Goal: Task Accomplishment & Management: Complete application form

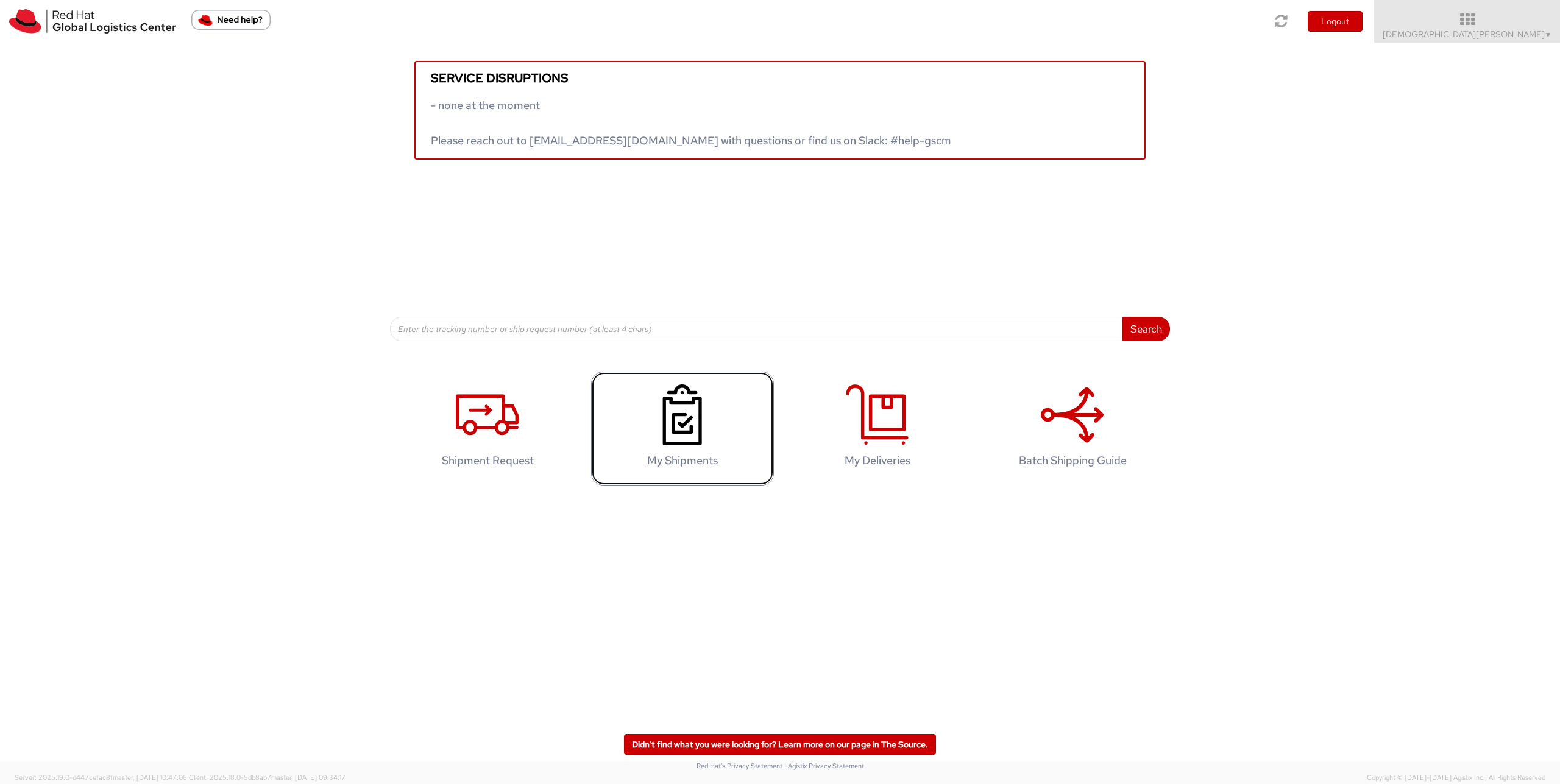
click at [678, 427] on icon at bounding box center [682, 414] width 62 height 61
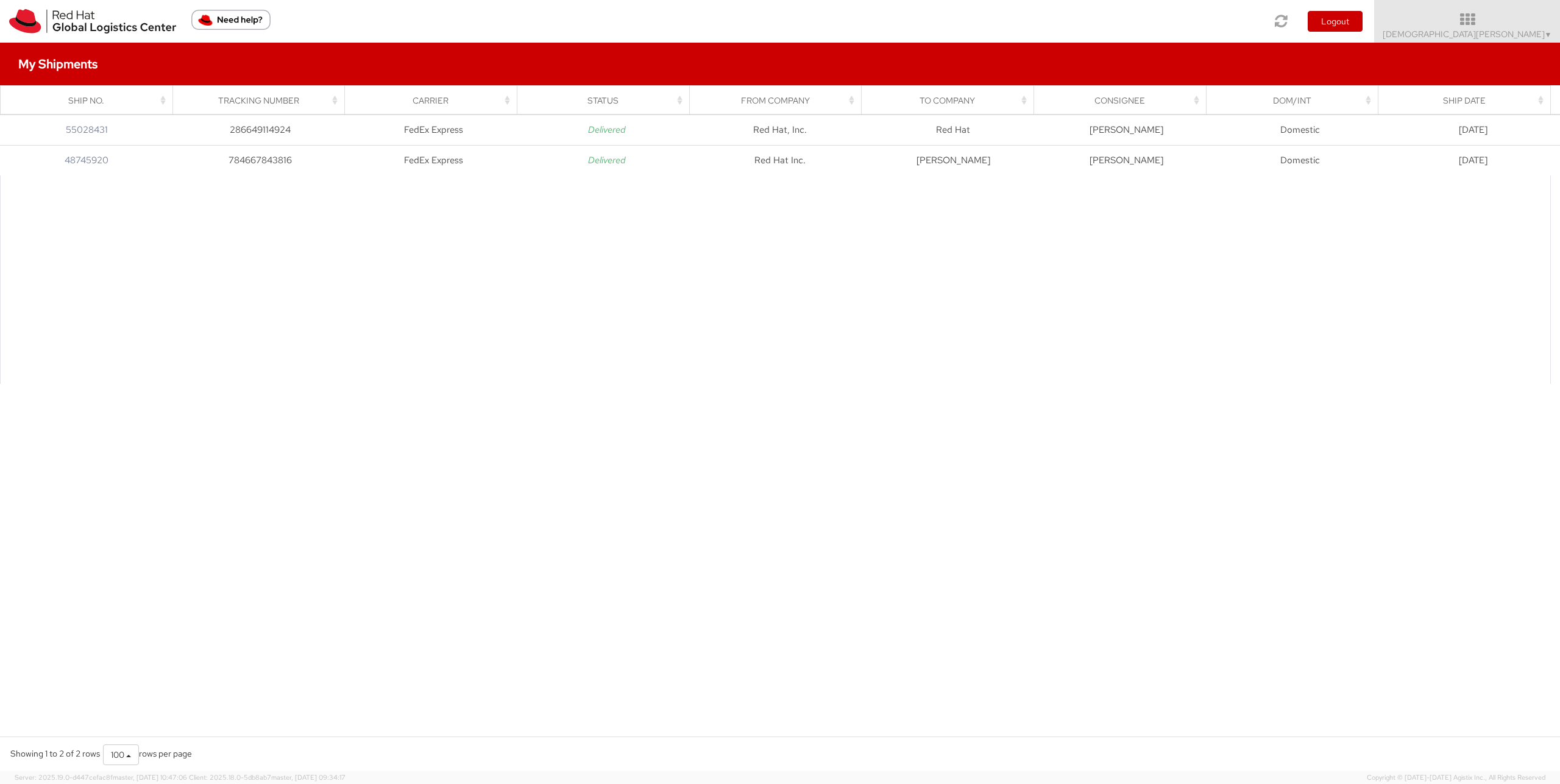
drag, startPoint x: 859, startPoint y: 546, endPoint x: 878, endPoint y: 544, distance: 19.1
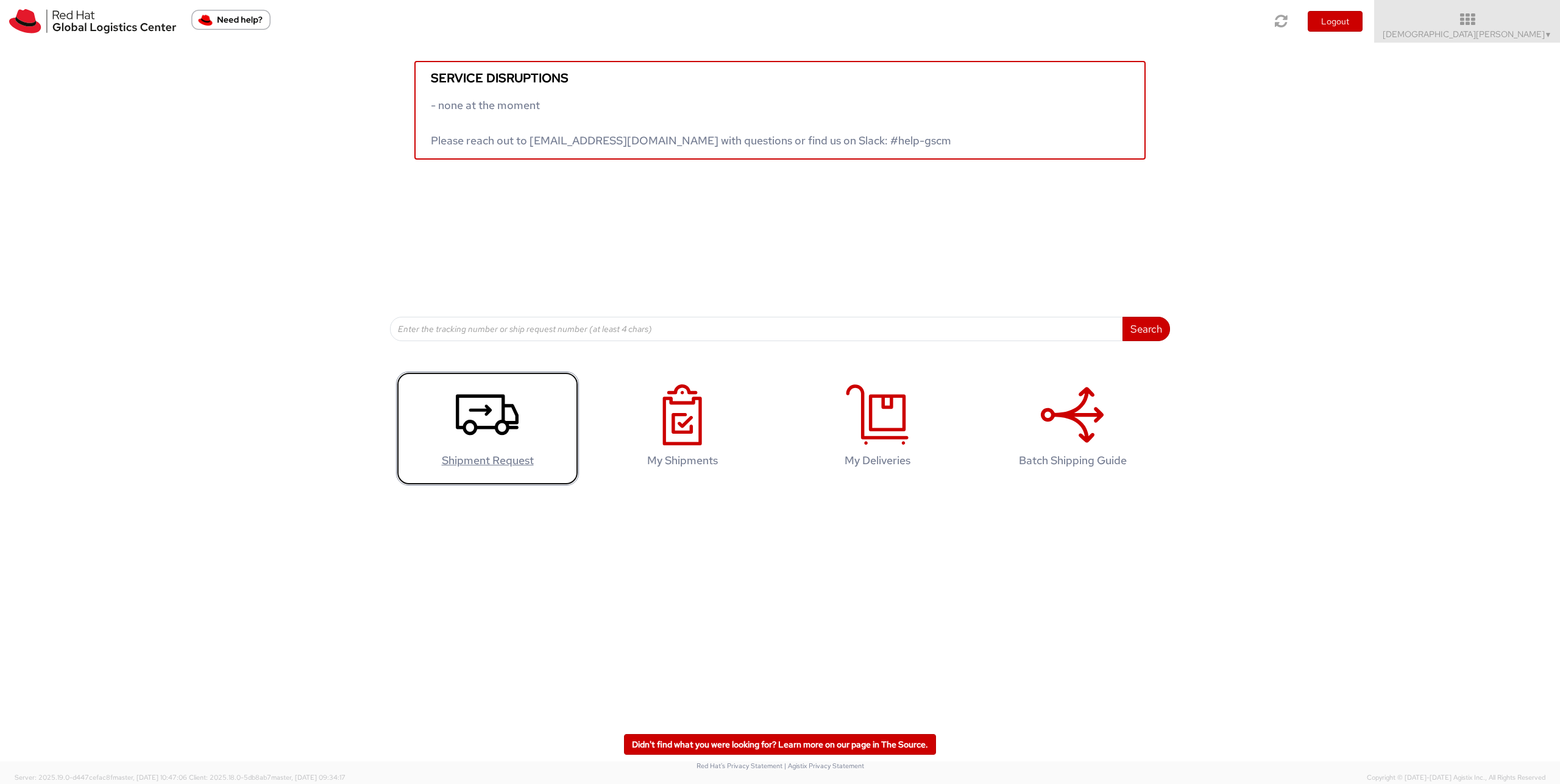
click at [482, 437] on icon at bounding box center [487, 414] width 62 height 61
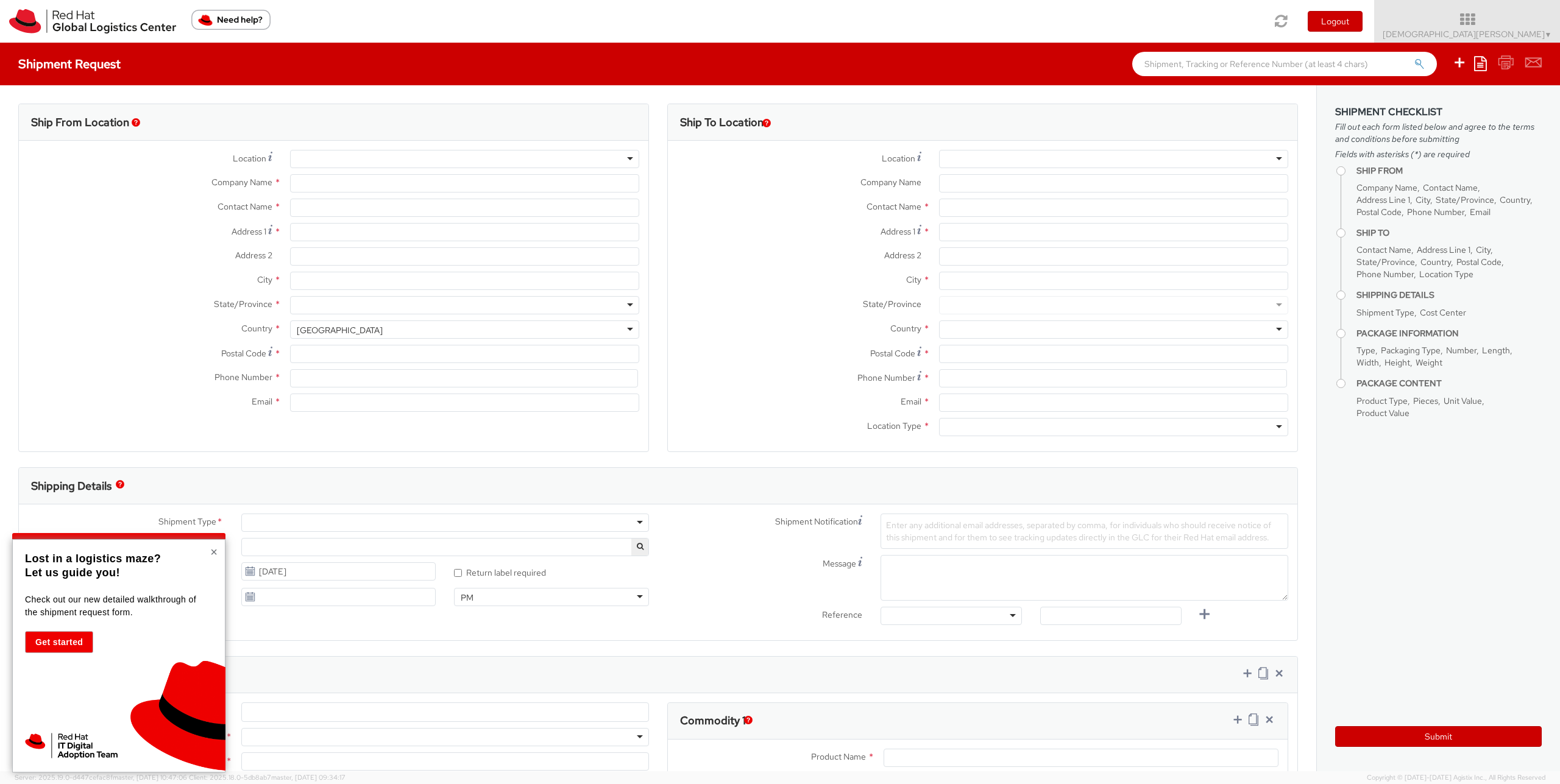
click at [213, 553] on button "×" at bounding box center [214, 552] width 7 height 12
select select "857"
select select
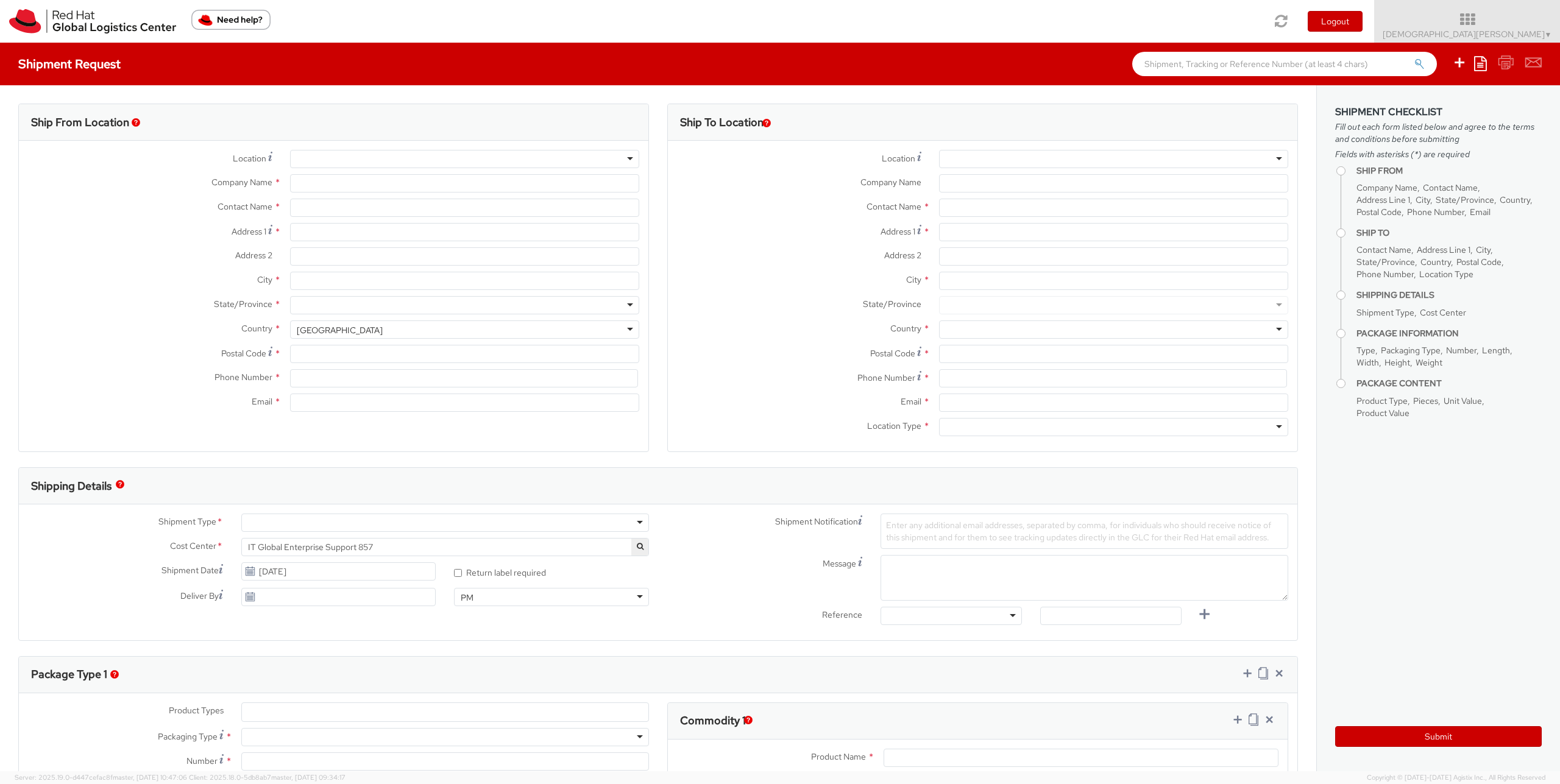
click at [386, 160] on div at bounding box center [464, 159] width 350 height 19
type input "ralei"
type input "Red Hat de Argentina, SA"
type input "Christian Quinonez"
type input "Ingeniero Butty 240"
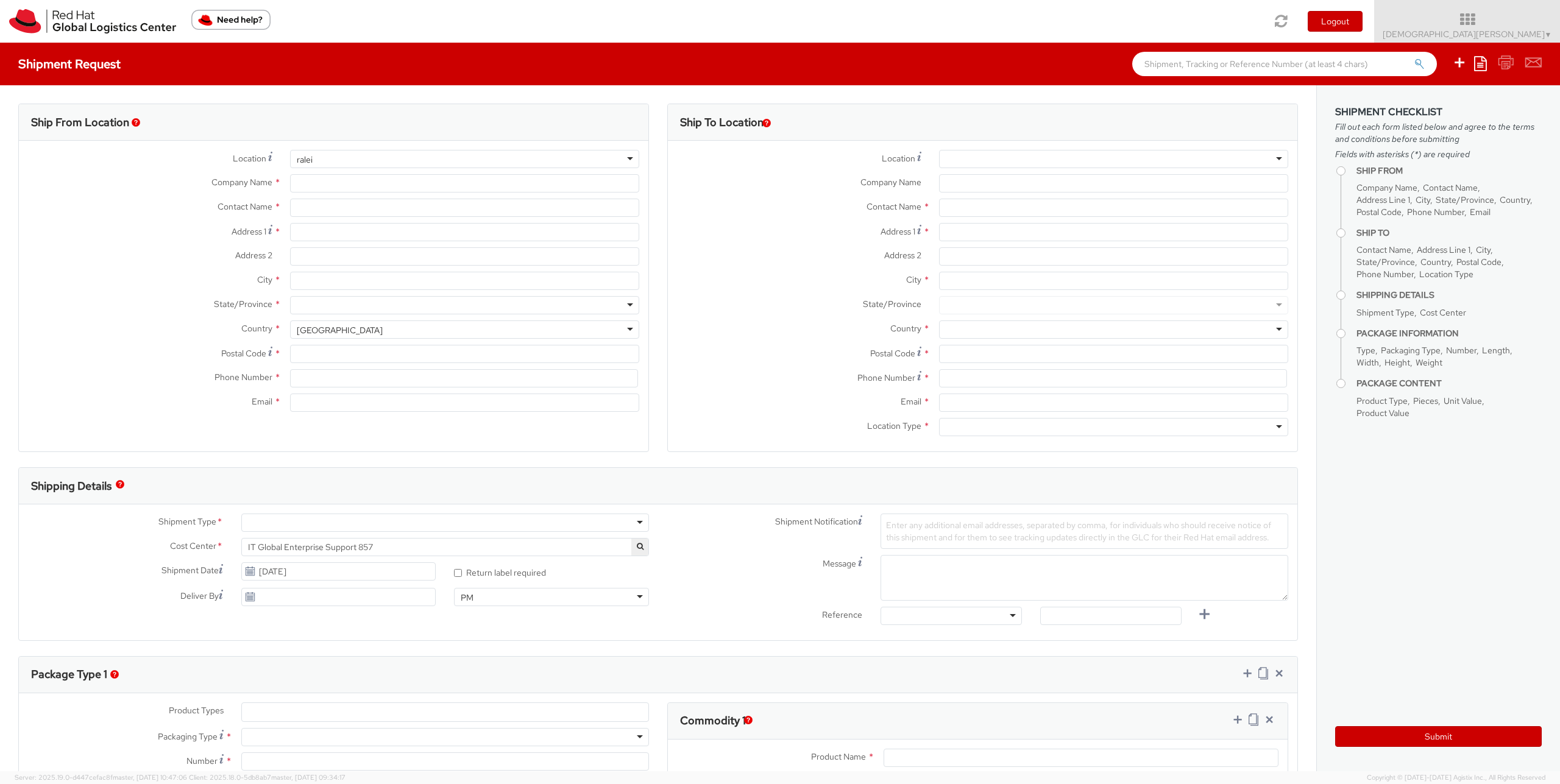
type input "Edificio Laminar - 14th Floor"
type input "BUENOS AIRES"
type input "C1001AFB"
type input "541150789491"
type input "cquinone@redhat.com"
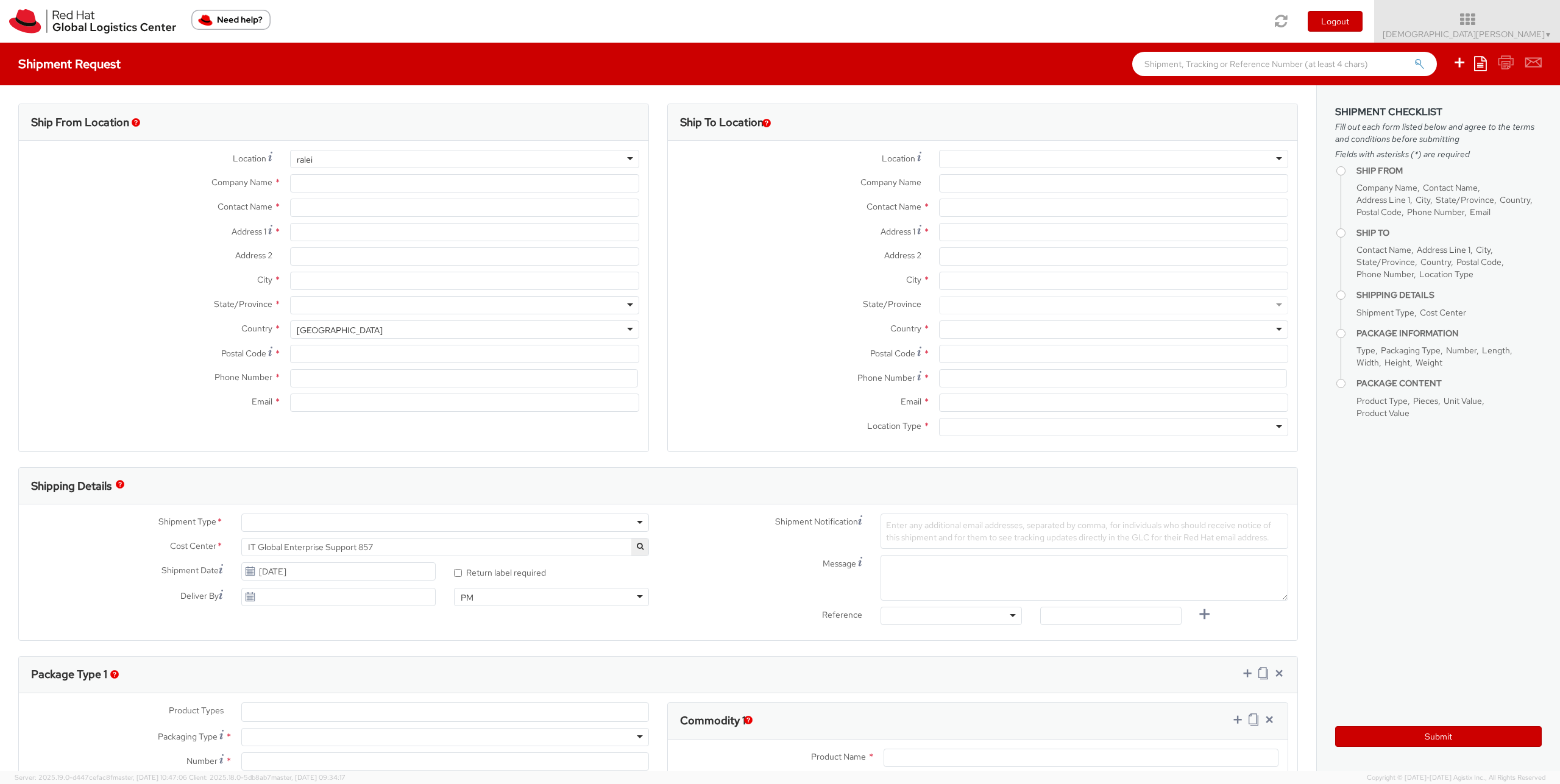
select select "CM"
select select "KGS"
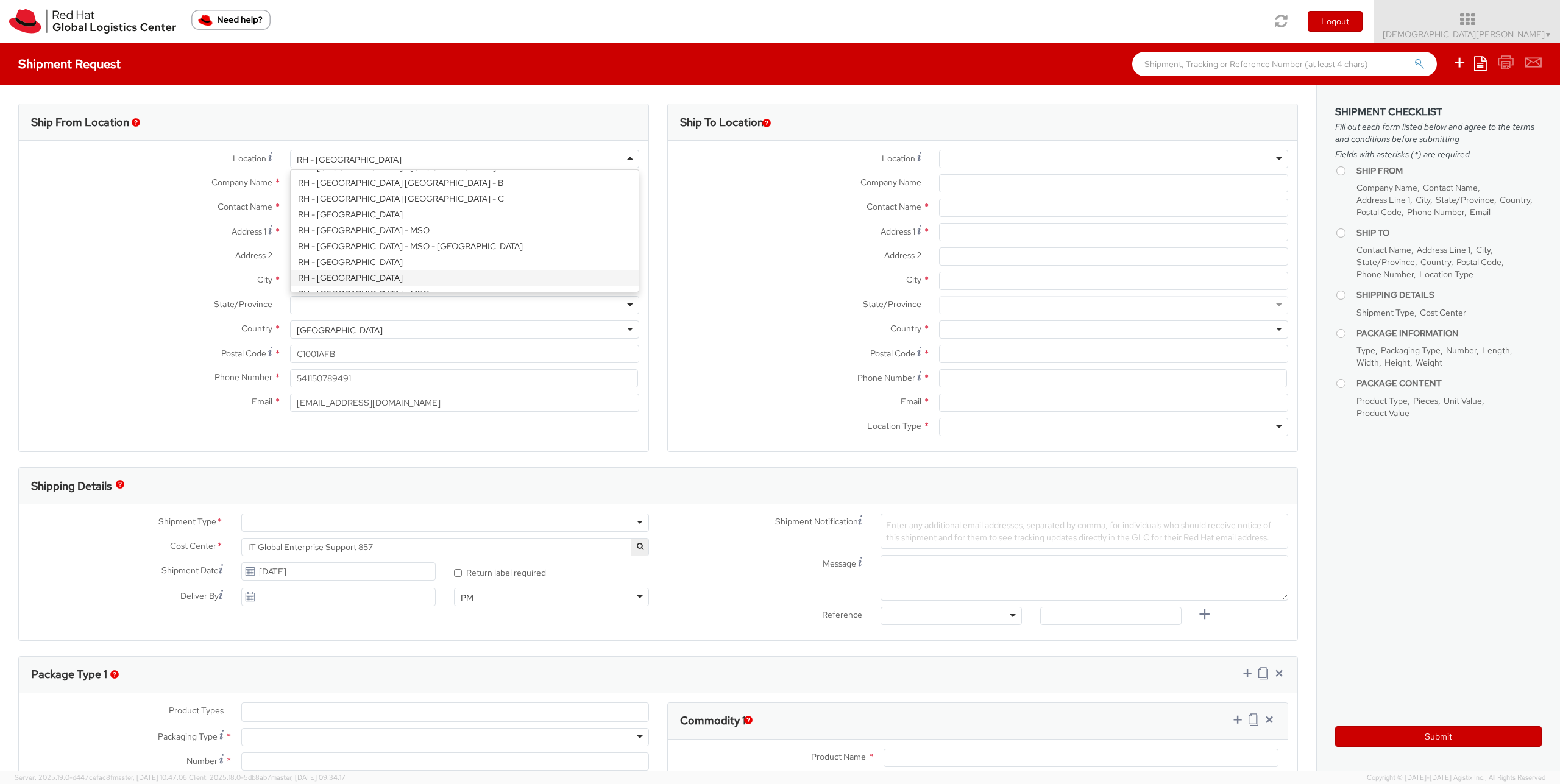
click at [397, 162] on div "RH - Buenos Aires" at bounding box center [464, 159] width 350 height 19
type input "ralei"
type input "Red Hat, Inc."
type input "100 East Davie Street"
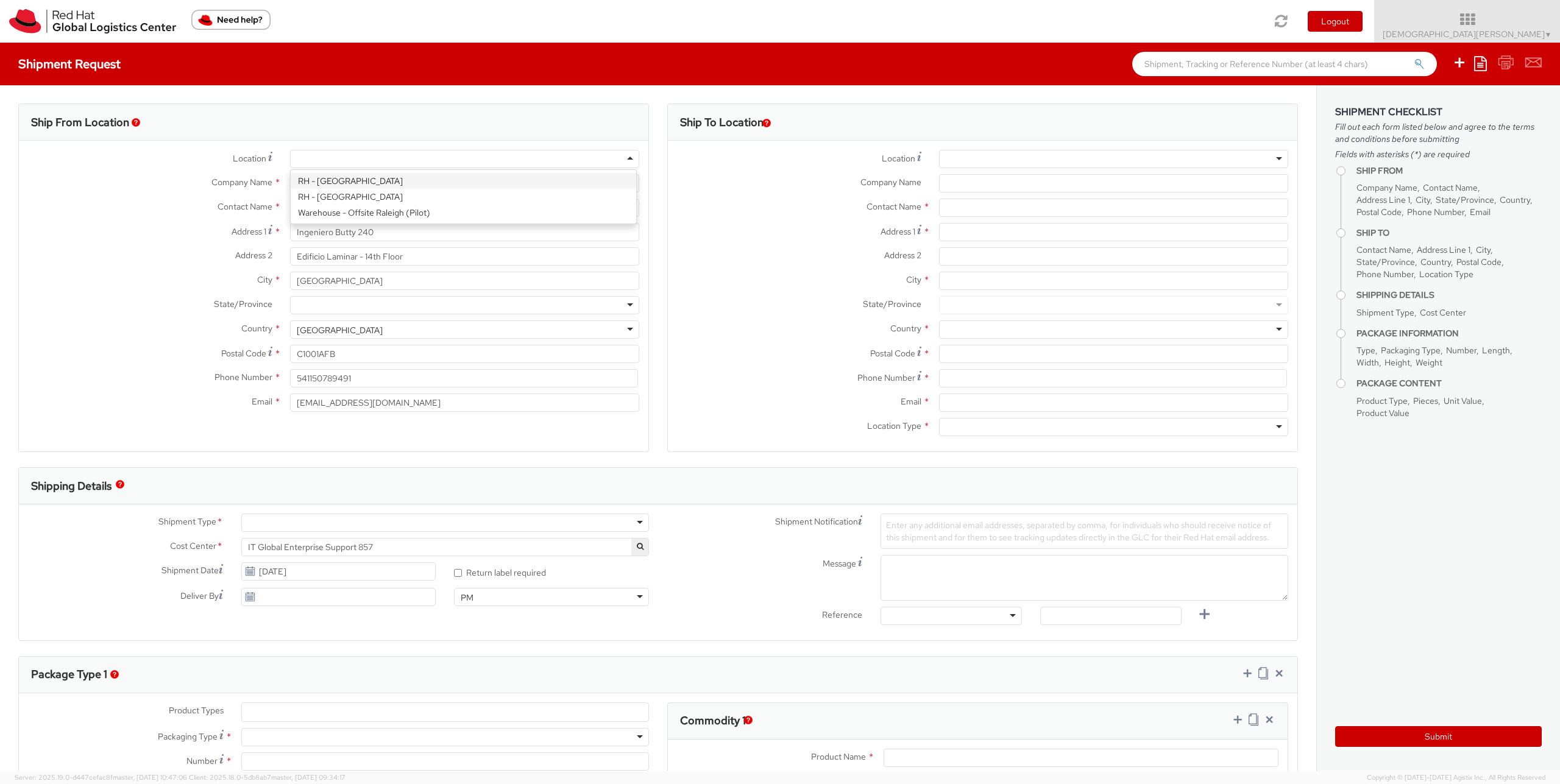
type input "RALEIGH"
type input "27601"
type input "919-754-4950"
select select "IN"
select select "LBS"
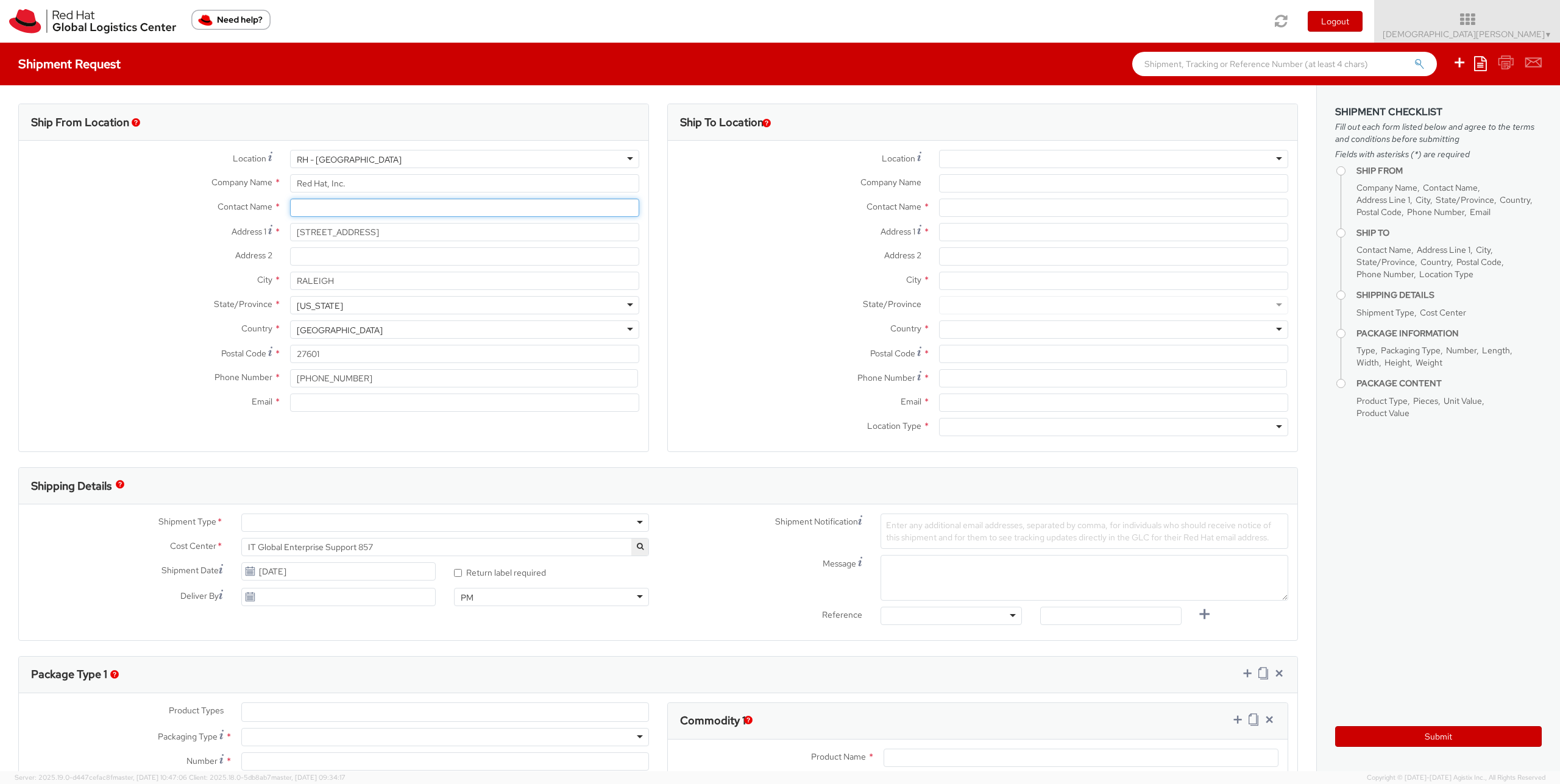
click at [342, 215] on input "text" at bounding box center [464, 208] width 350 height 19
click at [370, 248] on strong "Nick Co" at bounding box center [390, 249] width 71 height 11
type input "Nick Coward"
type input "ncoward@redhat.com"
select select
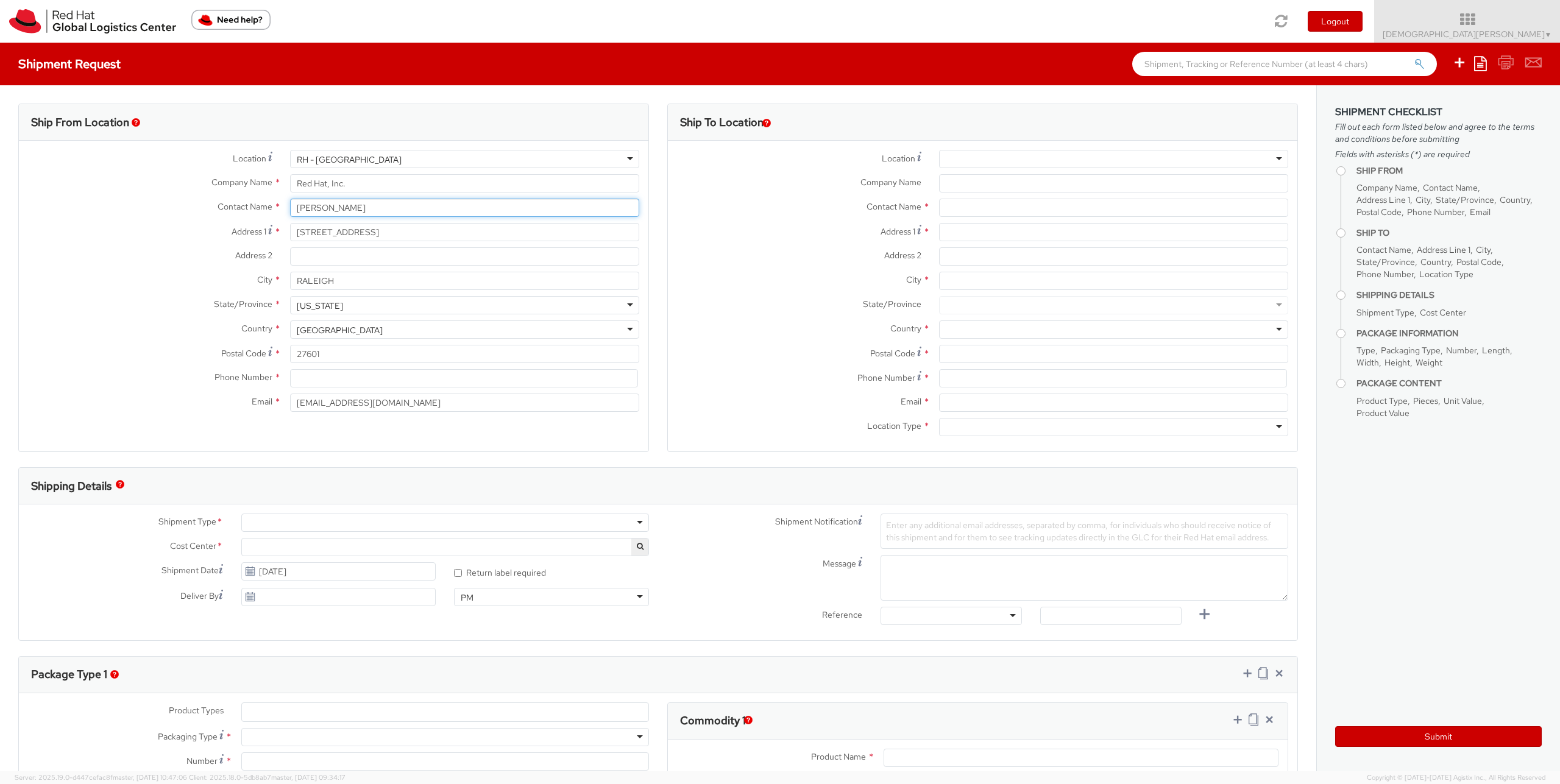
type input "Nick Coward"
click at [326, 380] on input at bounding box center [463, 378] width 348 height 19
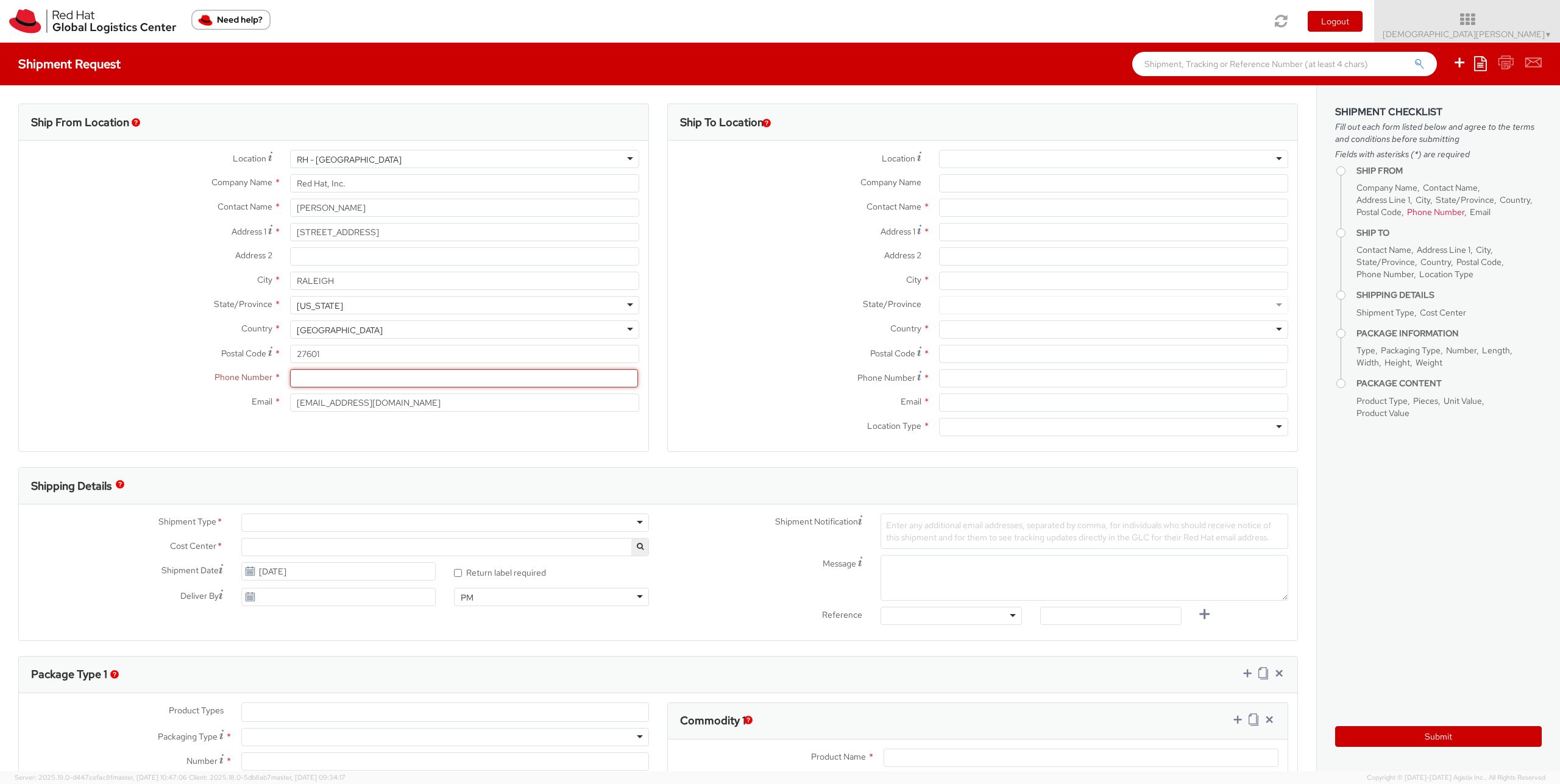
paste input "+1 919 754 3700"
type input "+1 919 754 3700"
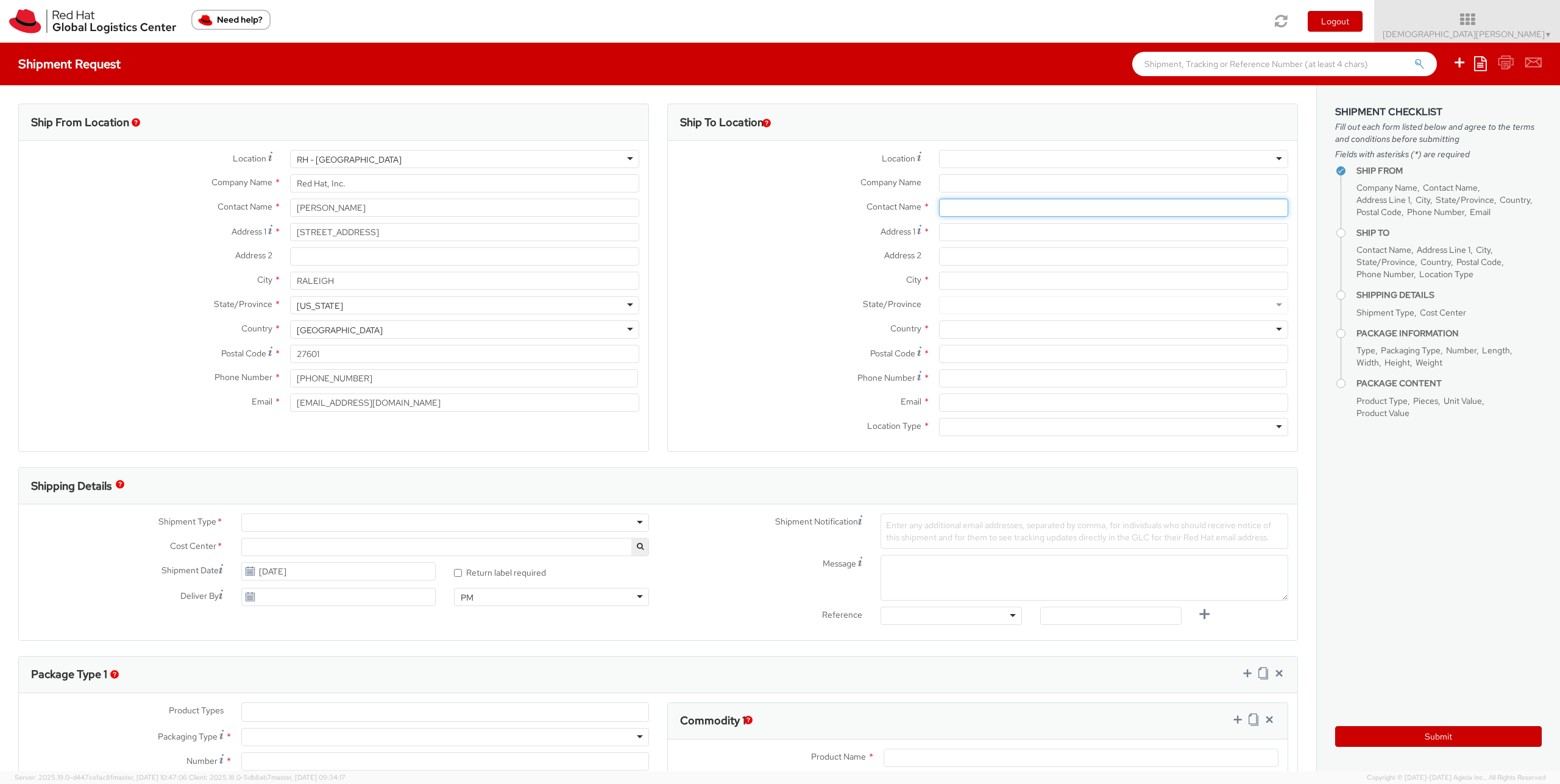
click at [952, 211] on input "text" at bounding box center [1113, 208] width 350 height 19
paste input "Gilbert Kimetto"
type input "Gilbert Kimetto"
paste input "15 Metacomet Way"
type input "15 Metacomet Way"
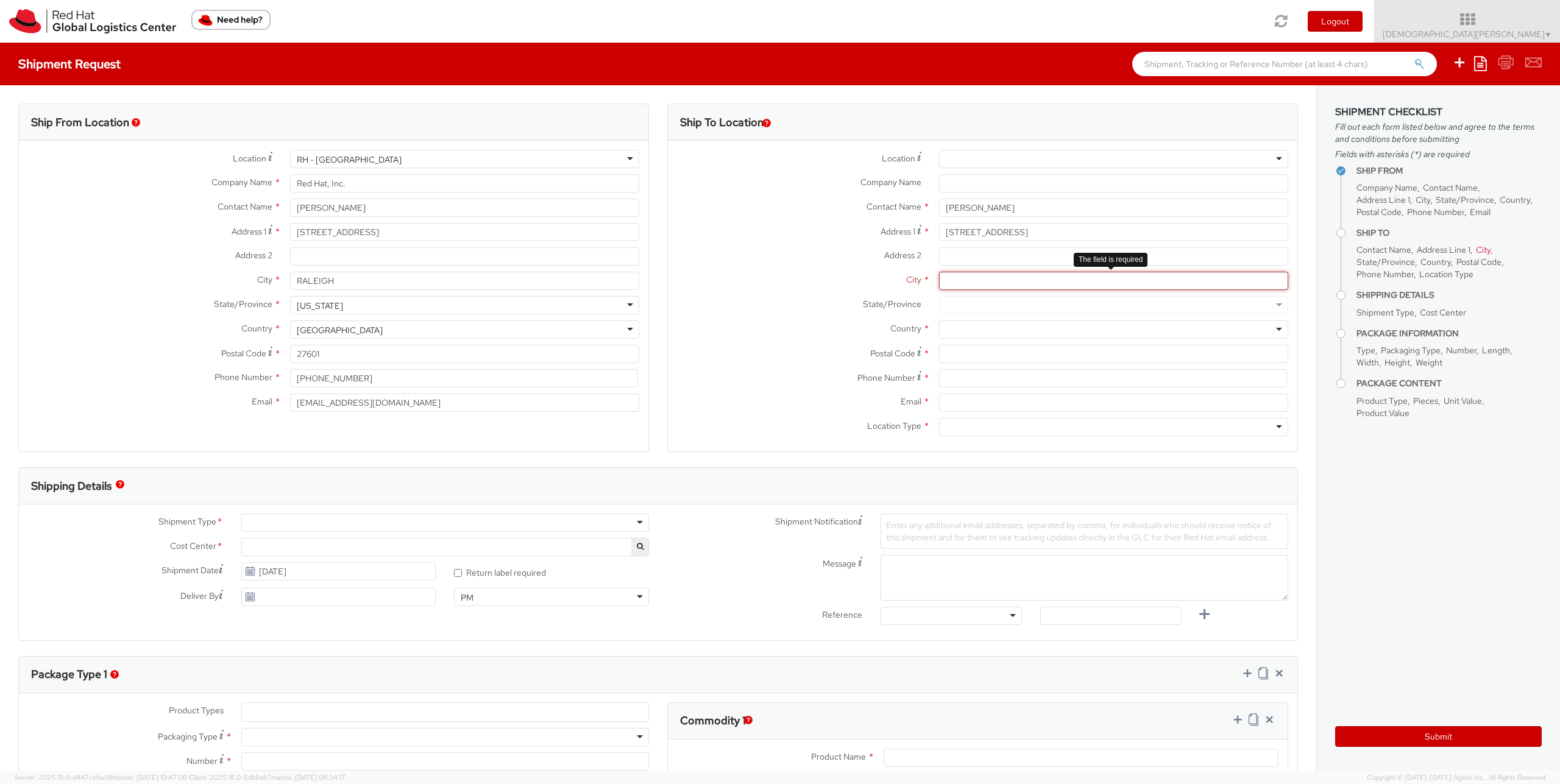
paste input "Sudbury"
type input "Sudbury"
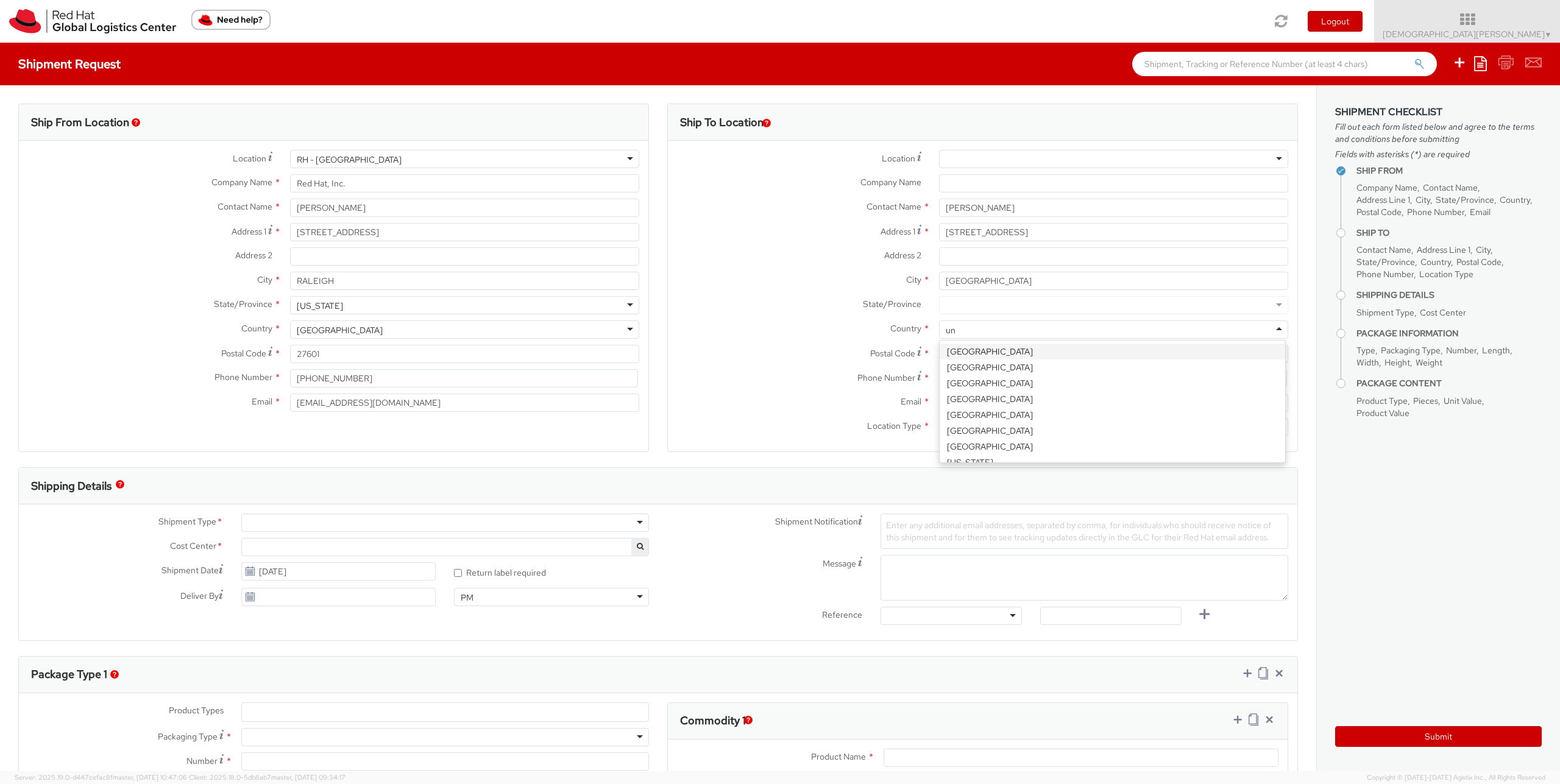
type input "uni"
click at [965, 302] on div at bounding box center [1113, 306] width 350 height 19
type input "ma"
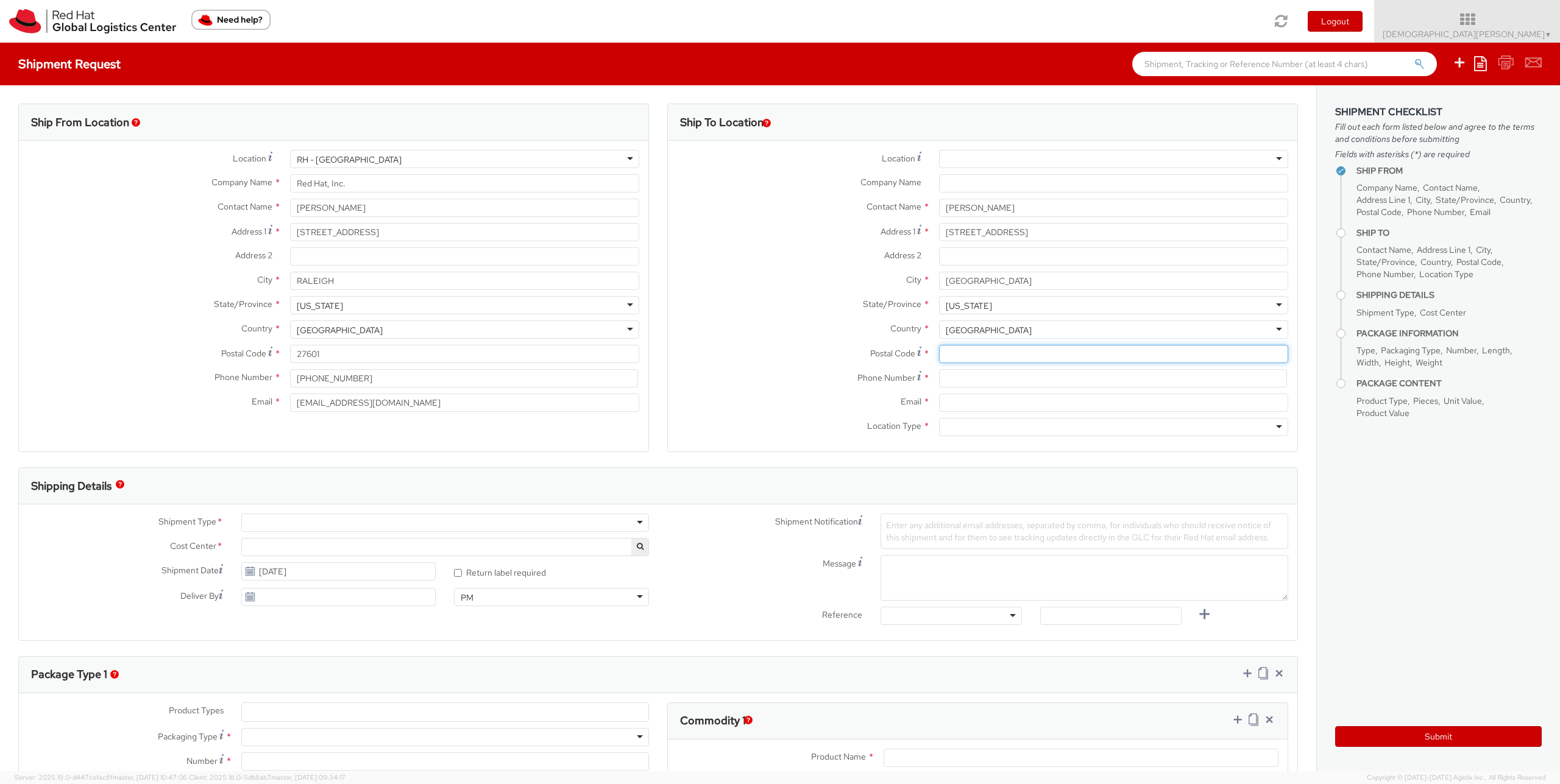
click at [987, 354] on input "Postal Code *" at bounding box center [1113, 354] width 350 height 19
paste input "01776"
type input "01776"
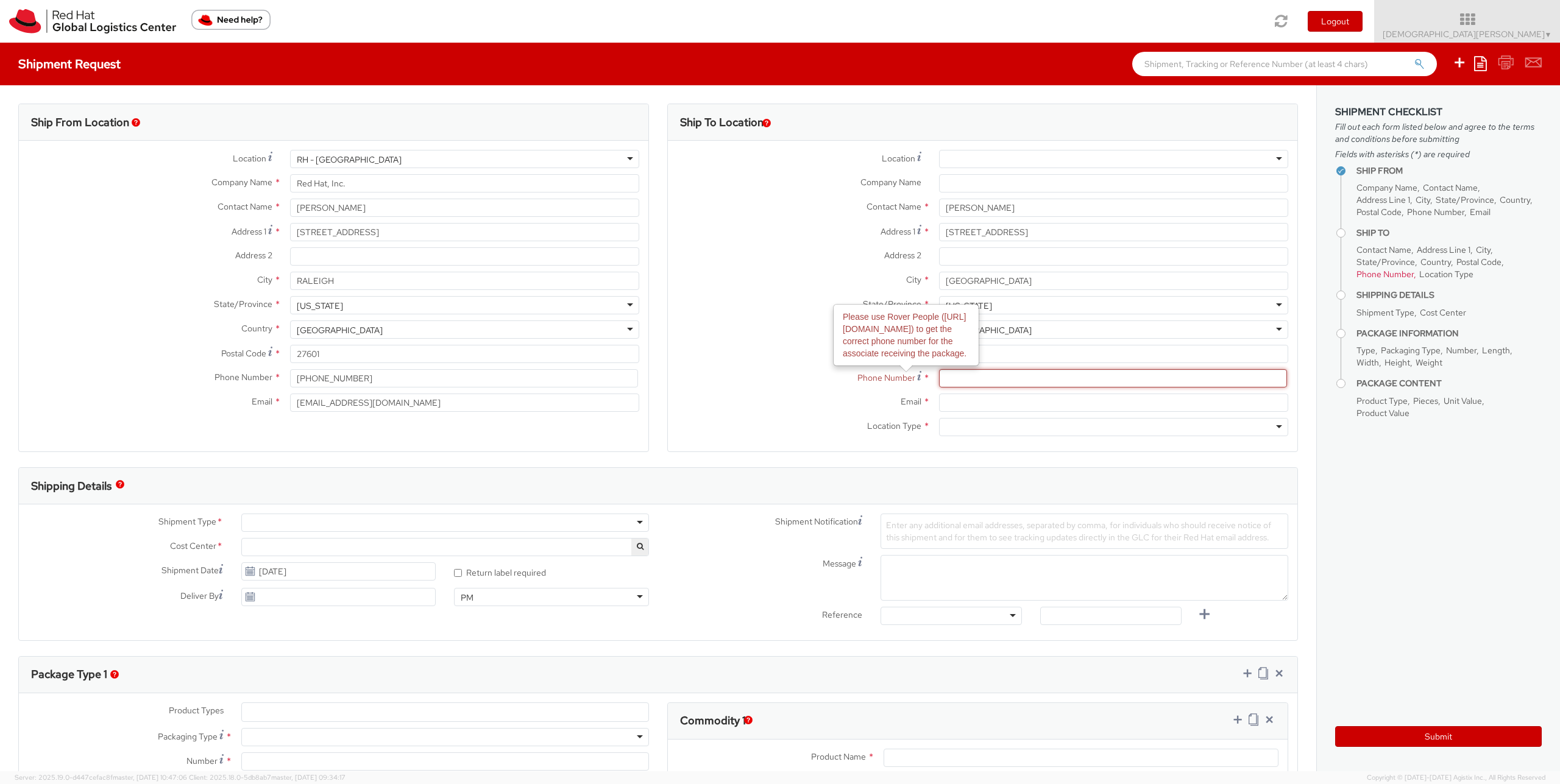
drag, startPoint x: 965, startPoint y: 380, endPoint x: 1029, endPoint y: 393, distance: 65.3
paste input "978-328-2130"
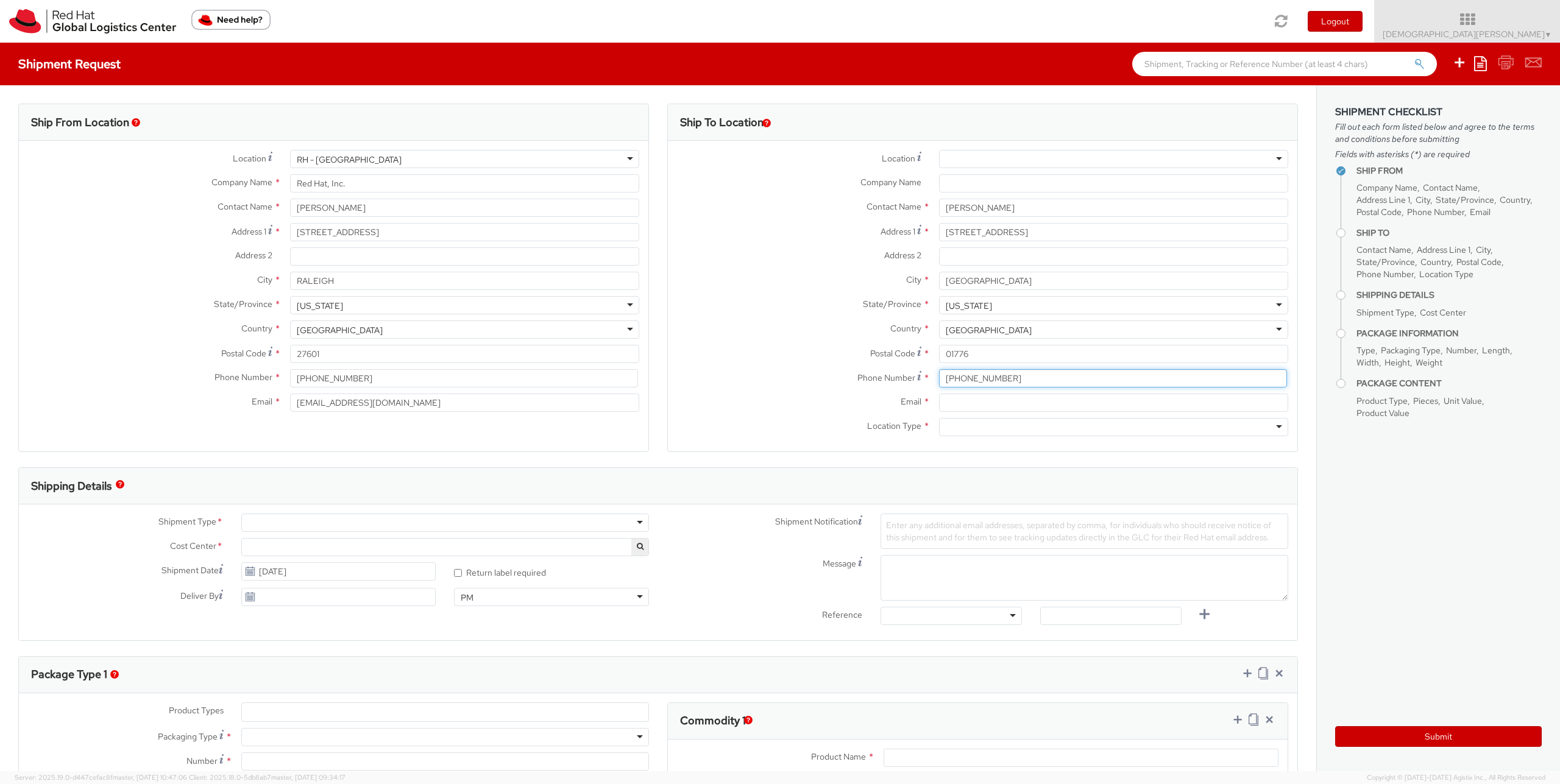
type input "978-328-2130"
click at [986, 392] on div "Phone Number * 978-328-2130" at bounding box center [982, 381] width 629 height 24
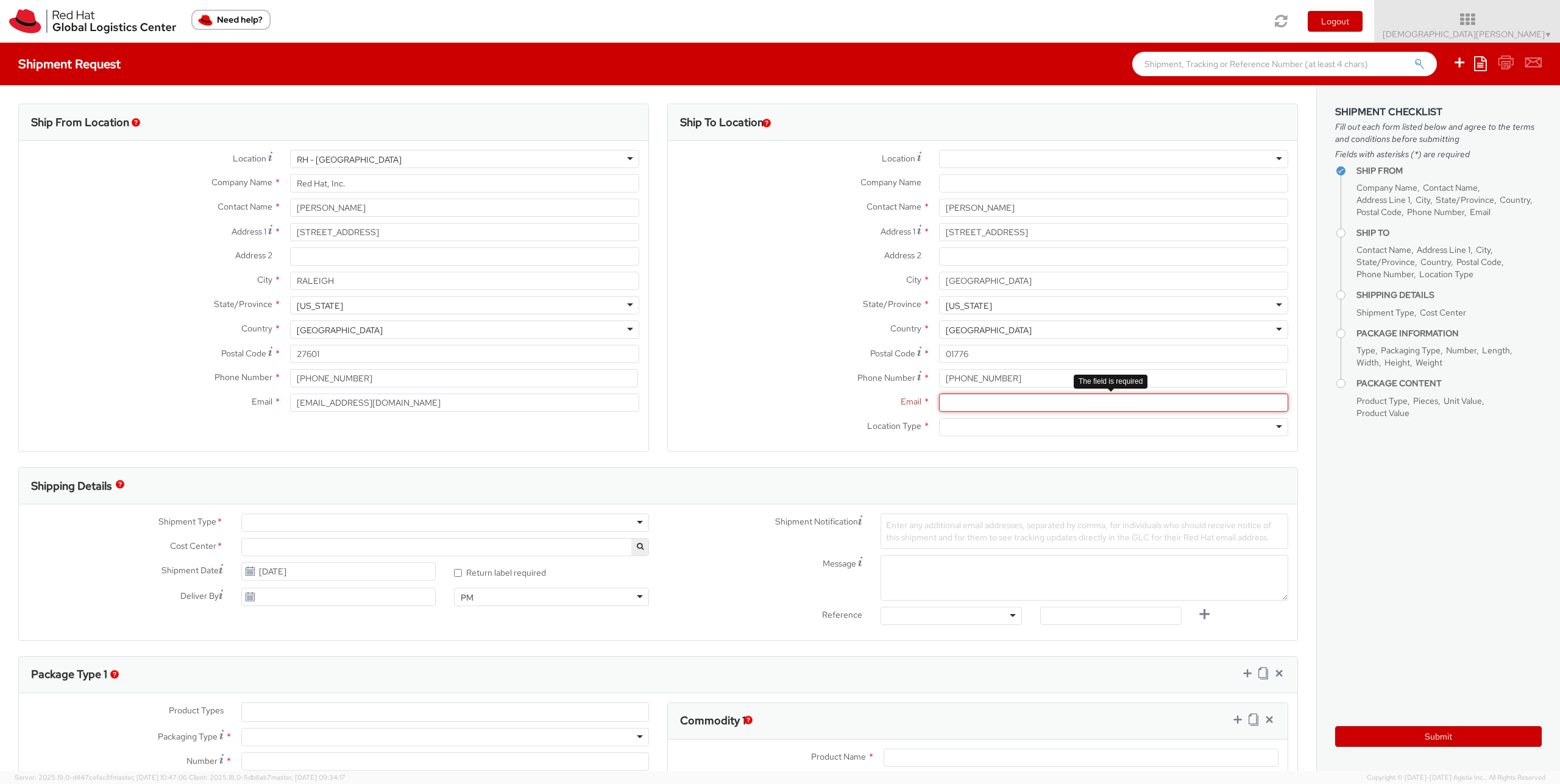
click at [983, 400] on input "Email *" at bounding box center [1113, 403] width 350 height 19
paste input "gkimetto@redhat.com"
type input "gkimetto@redhat.com"
click at [723, 437] on div "Location Type * Residential Residential Business Residential" at bounding box center [982, 430] width 629 height 24
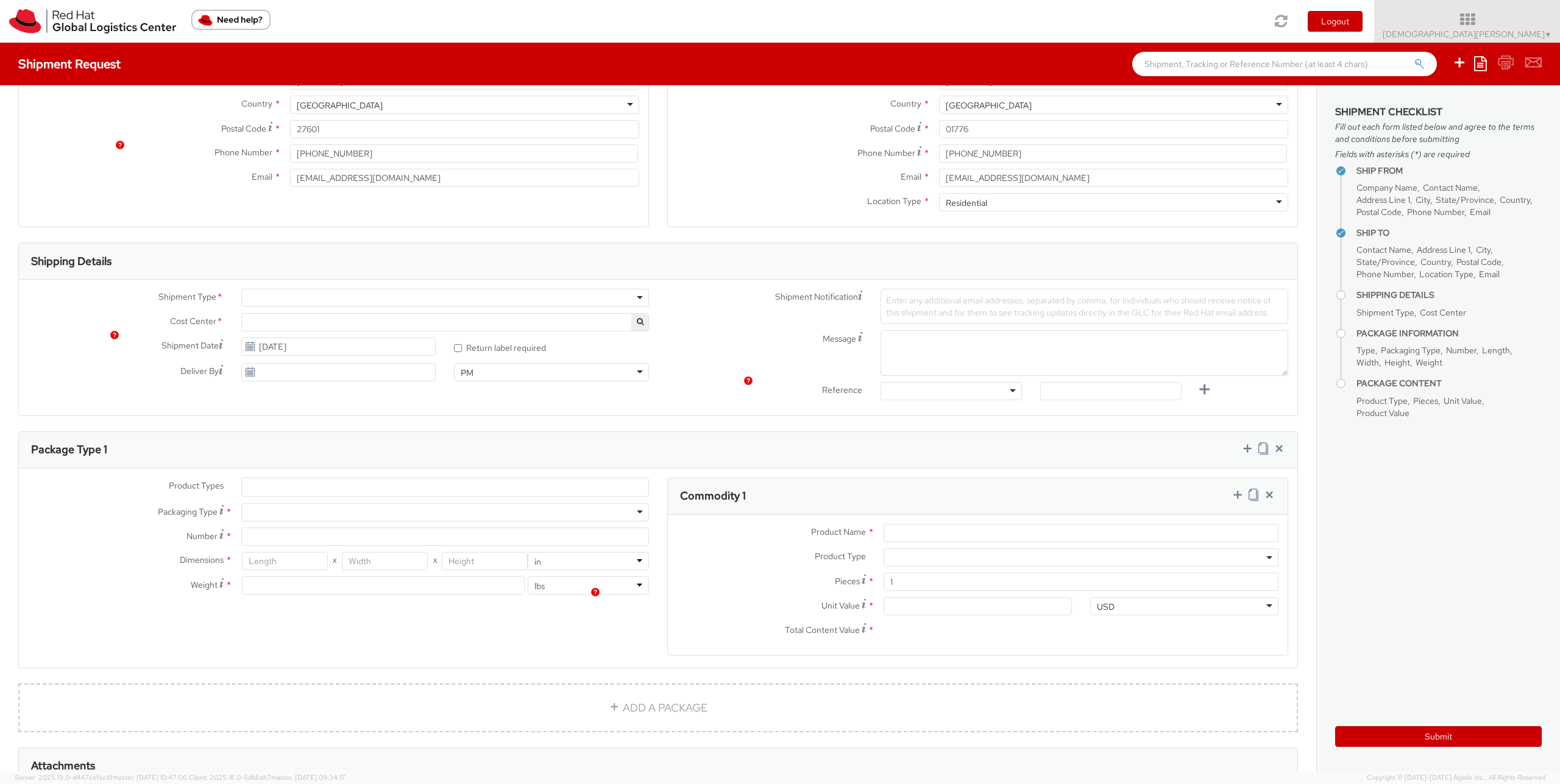
scroll to position [219, 0]
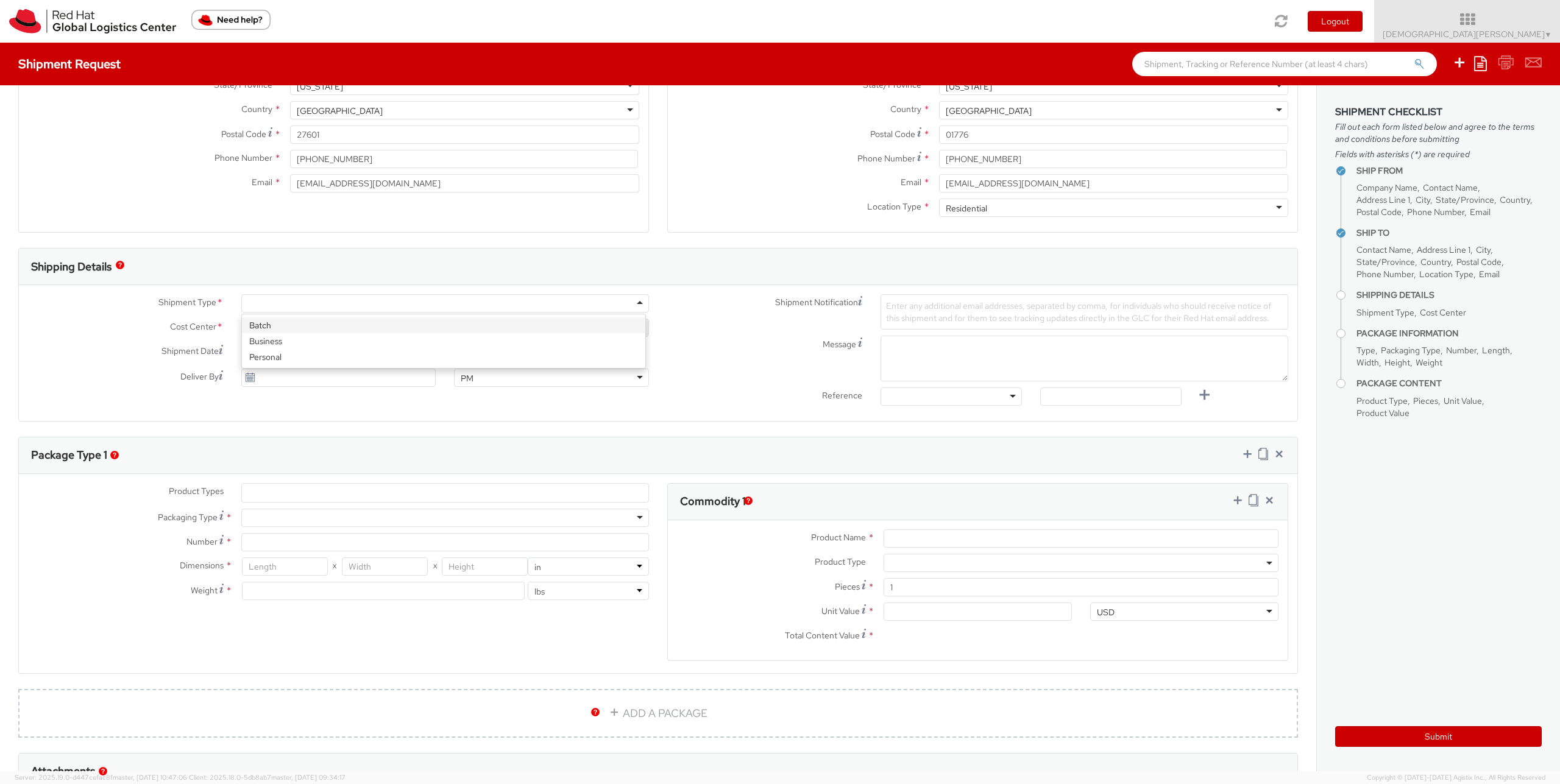
click at [277, 302] on div at bounding box center [445, 304] width 407 height 19
select select "857"
click at [429, 326] on span "IT Global Enterprise Support 857" at bounding box center [445, 328] width 394 height 11
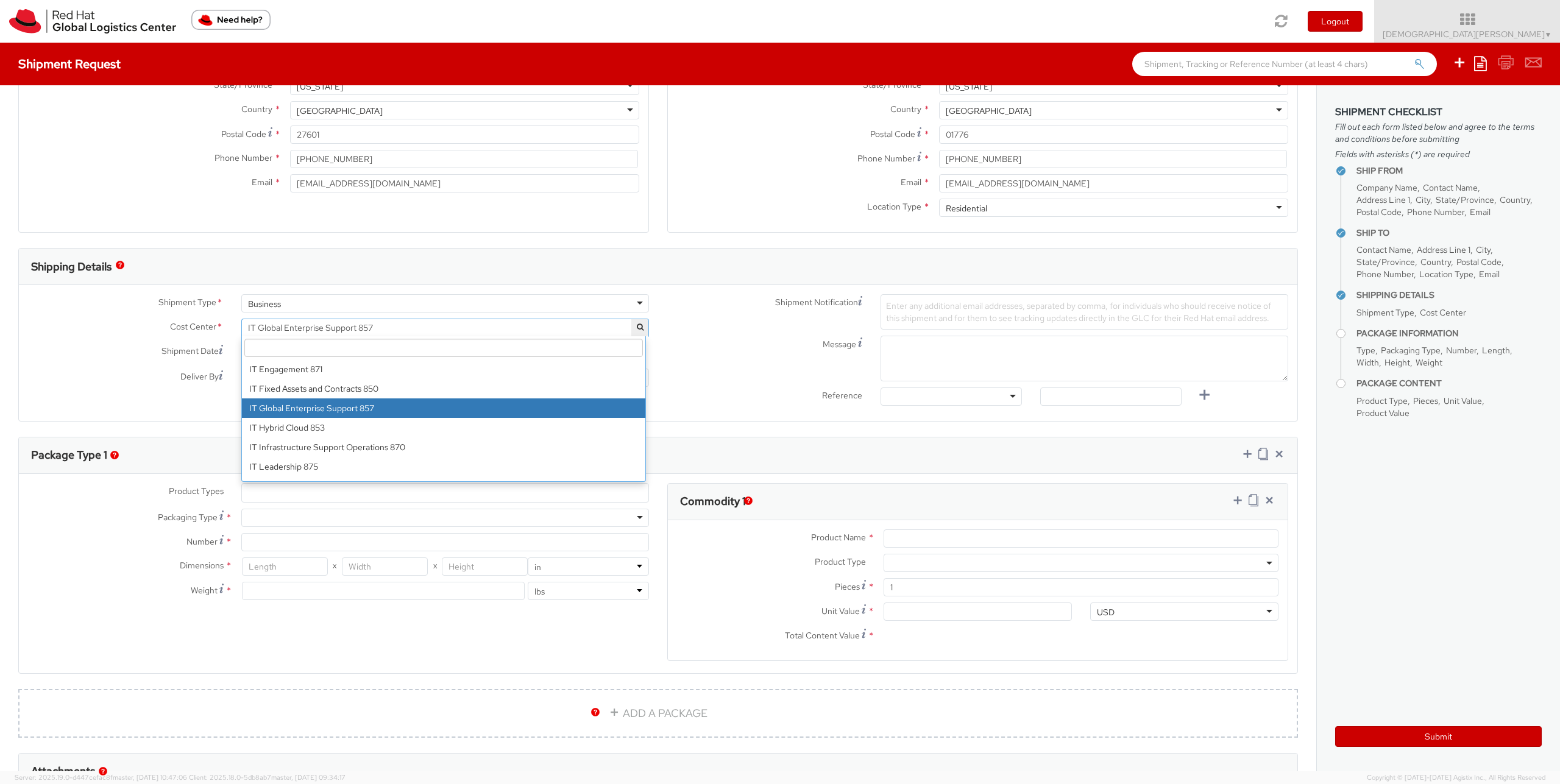
click at [427, 348] on input "search" at bounding box center [443, 348] width 398 height 19
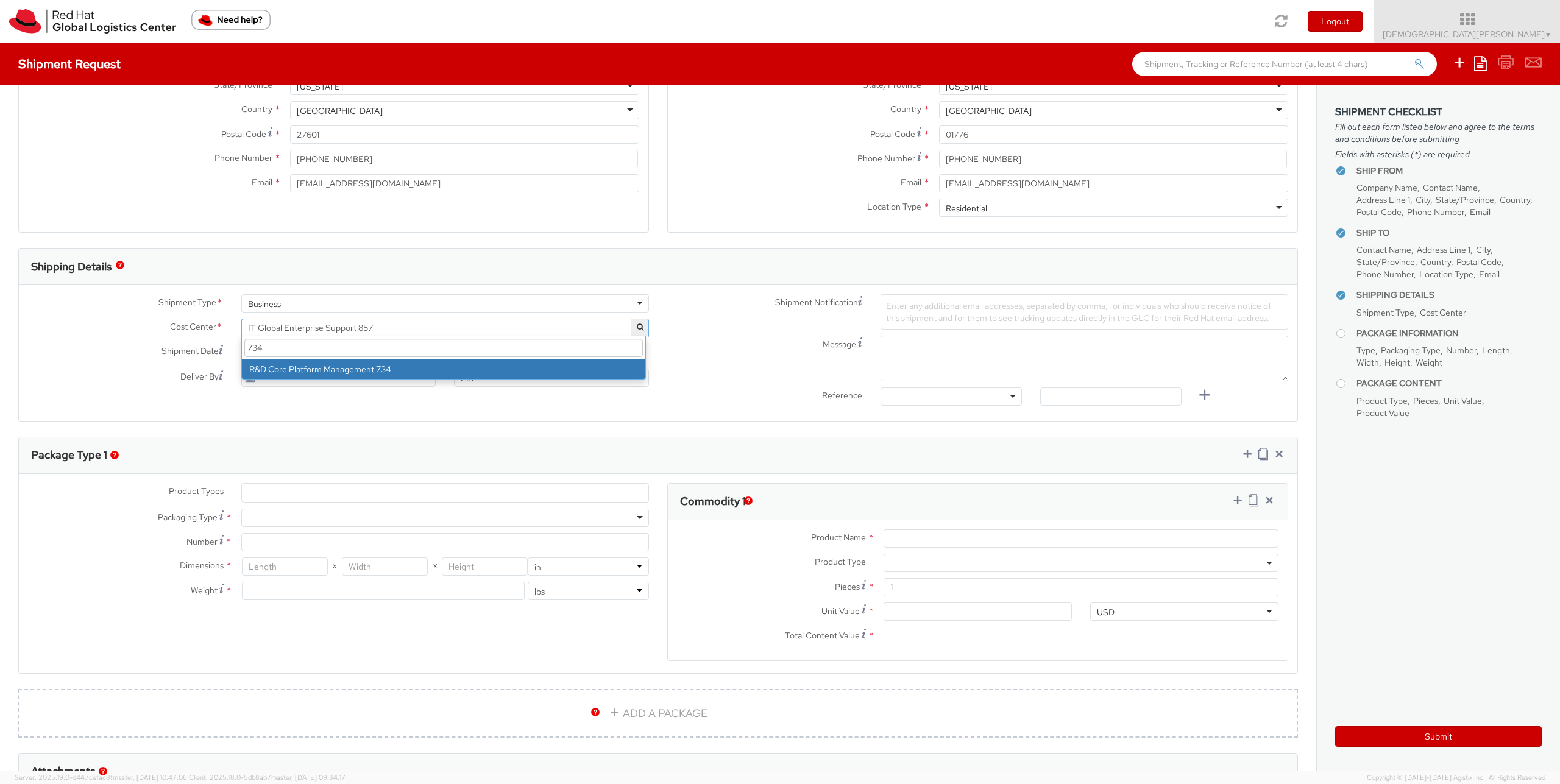
type input "734"
select select "734"
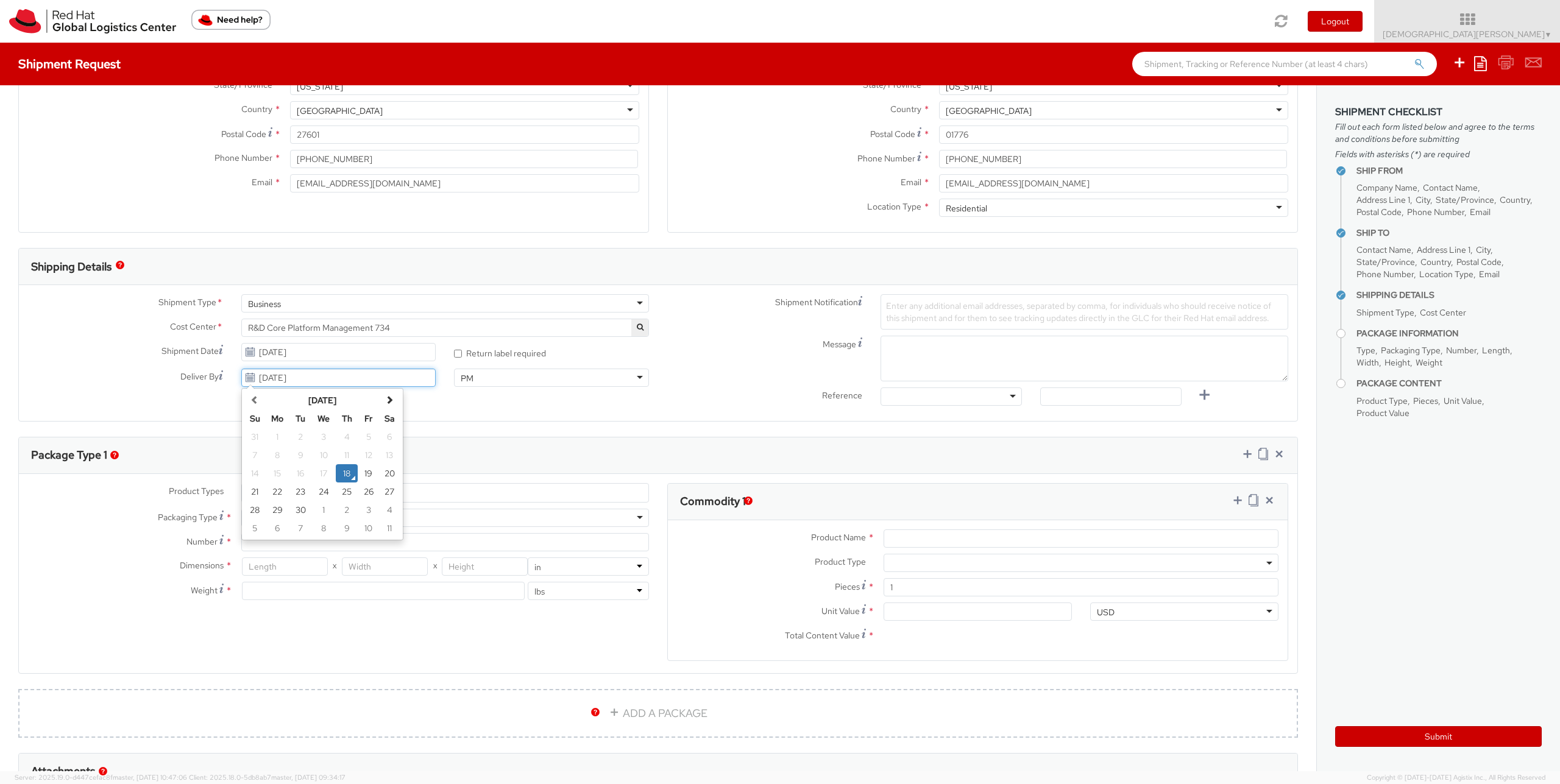
click at [386, 377] on input "09/18/2025" at bounding box center [338, 378] width 195 height 19
click at [273, 493] on td "22" at bounding box center [277, 492] width 24 height 19
type input "09/22/2025"
click at [474, 371] on div "PM" at bounding box center [551, 378] width 195 height 19
click at [724, 380] on div "Message" at bounding box center [978, 358] width 640 height 46
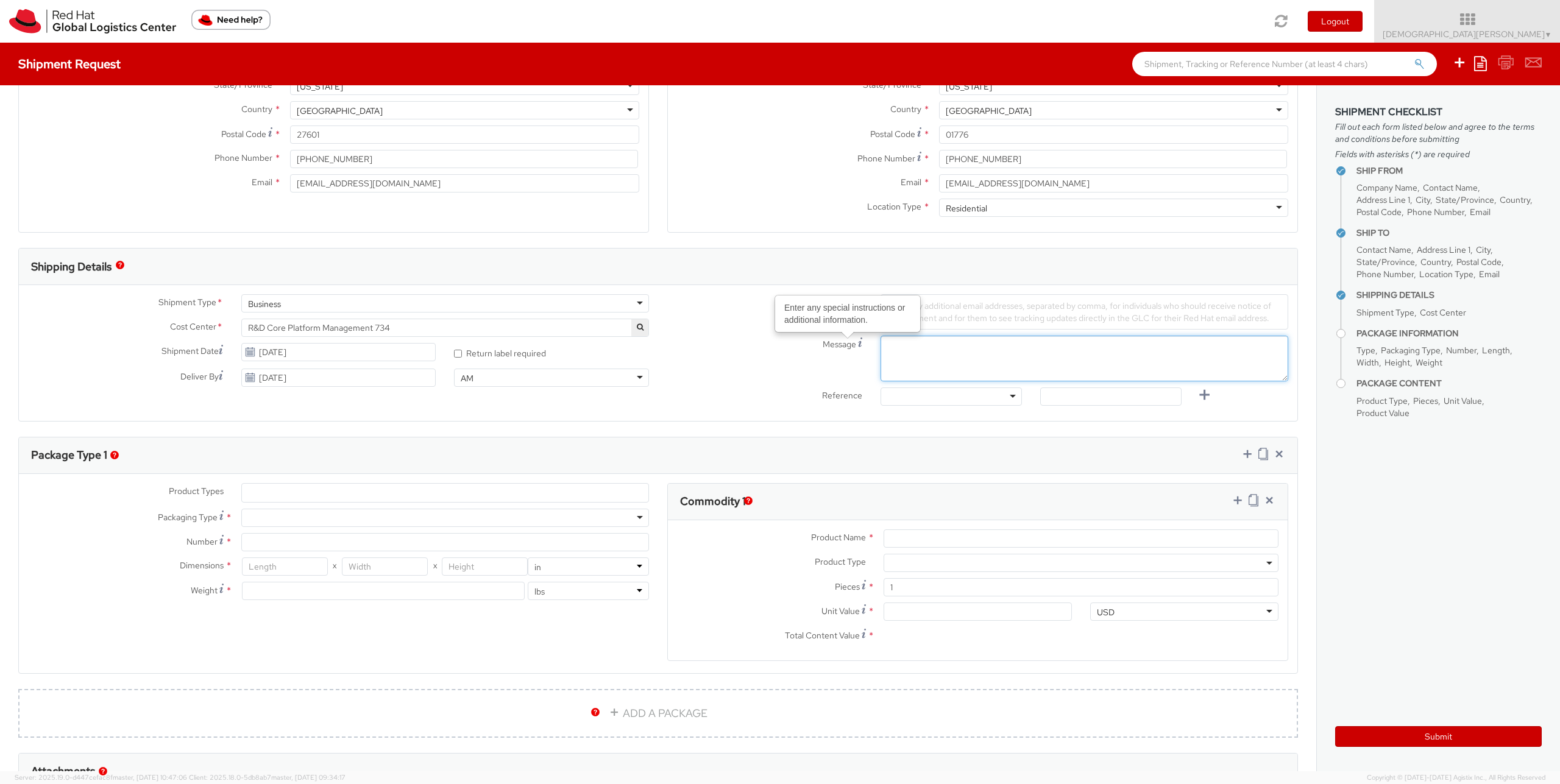
click at [903, 353] on textarea "Message Enter any special instructions or additional information." at bounding box center [1084, 358] width 407 height 46
paste textarea "The business justification for this request is thato continue accessing secure …"
click at [1236, 364] on textarea "The business justification for this request is thato continue accessing secure …" at bounding box center [1084, 358] width 407 height 46
paste textarea "TASK2275538"
type textarea "The business justification for this request is thato continue accessing secure …"
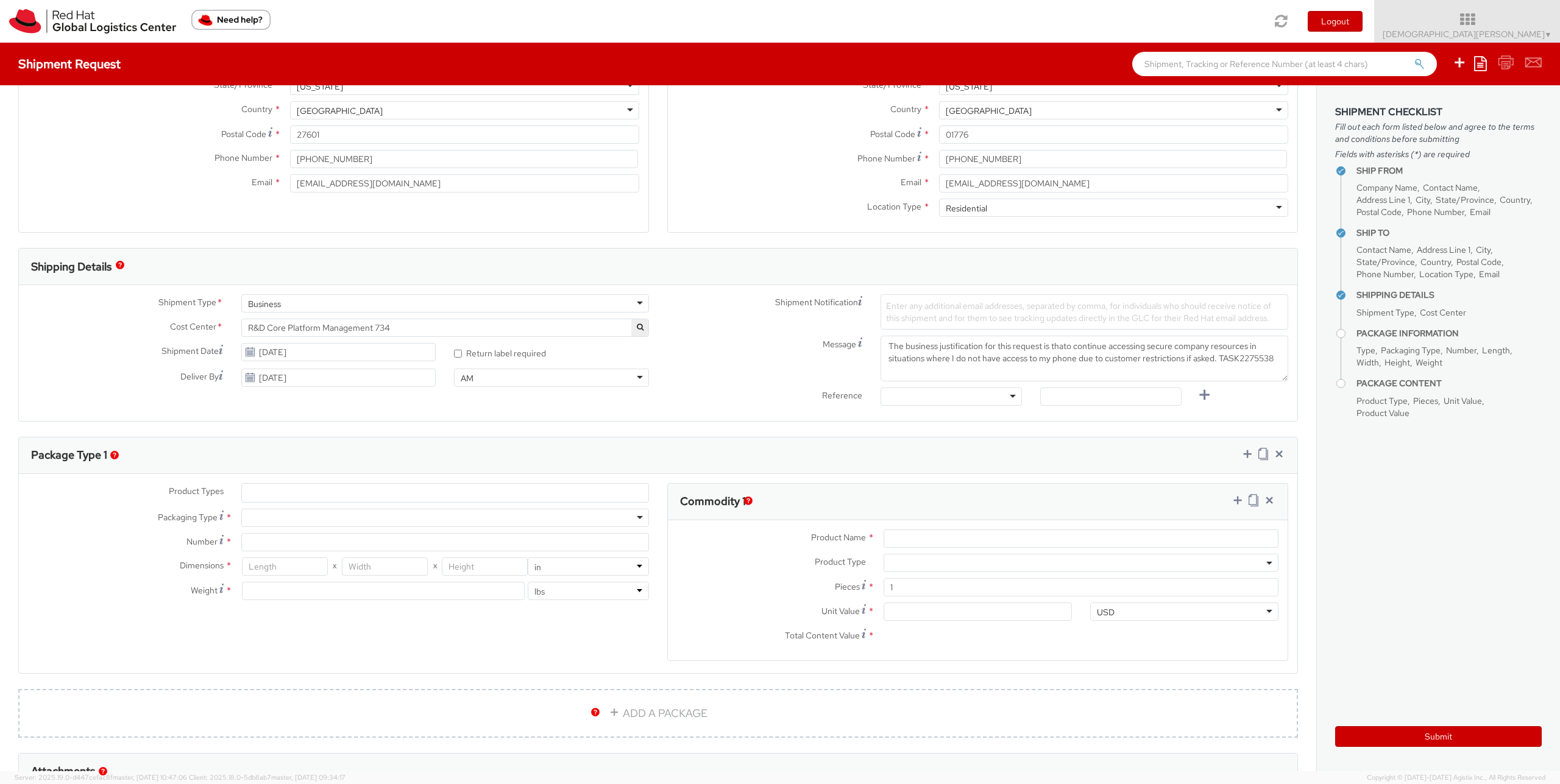
click at [658, 493] on agx-form-section "Commodity 1 Product Name * Product Type * Documents Docking Station Laptop Moni…" at bounding box center [978, 579] width 640 height 193
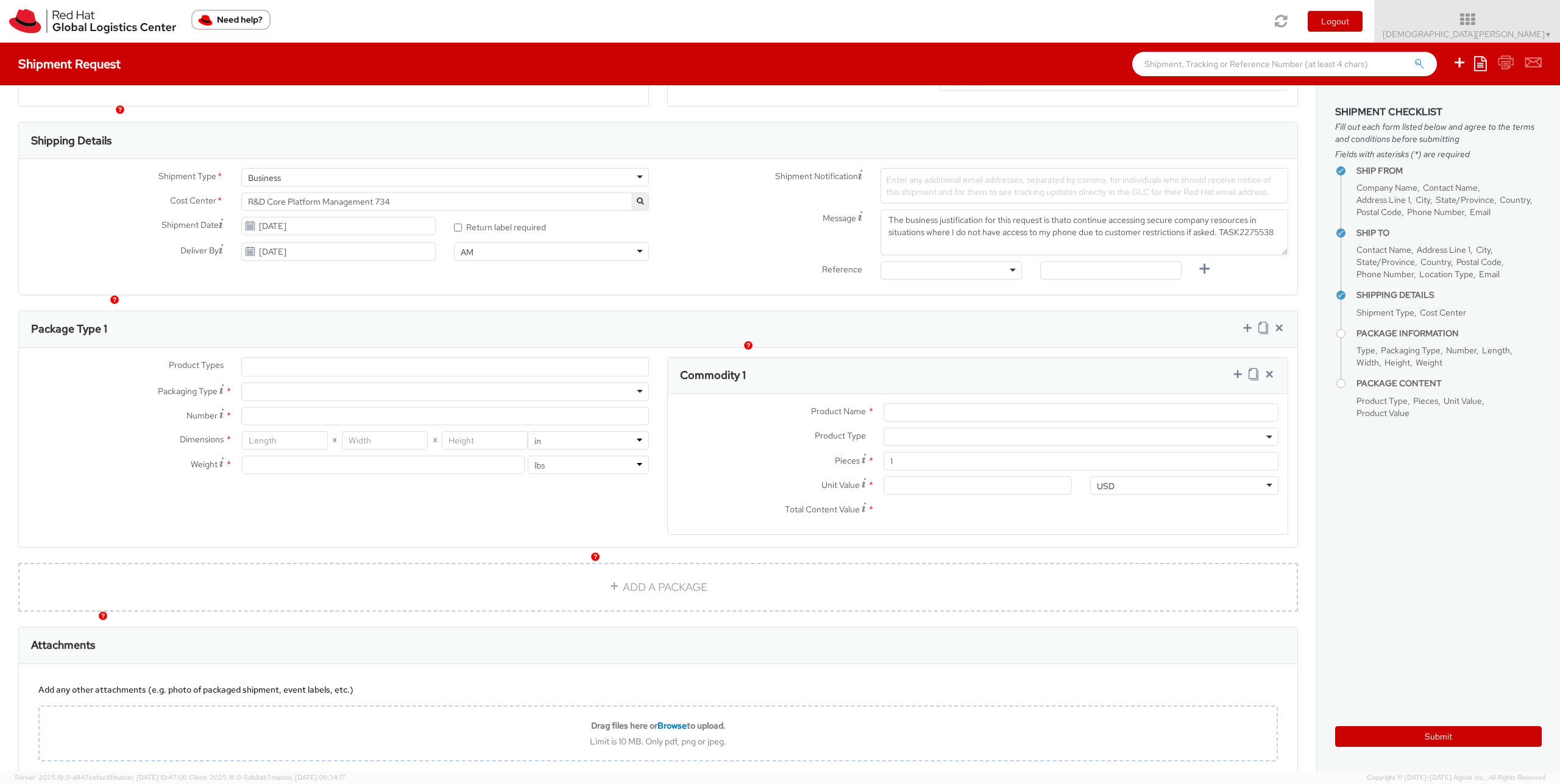
scroll to position [420, 0]
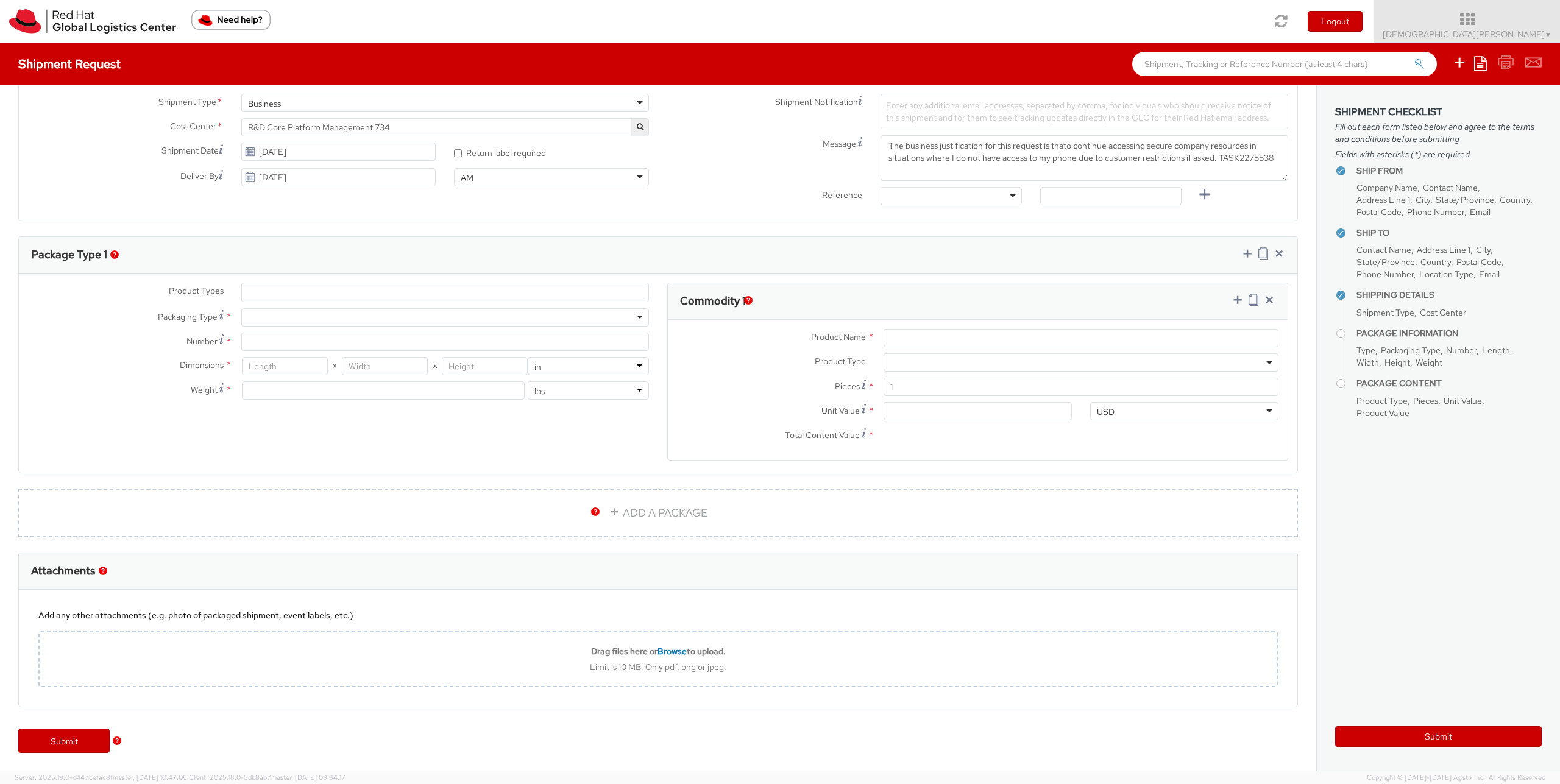
click at [267, 291] on ul at bounding box center [445, 293] width 407 height 19
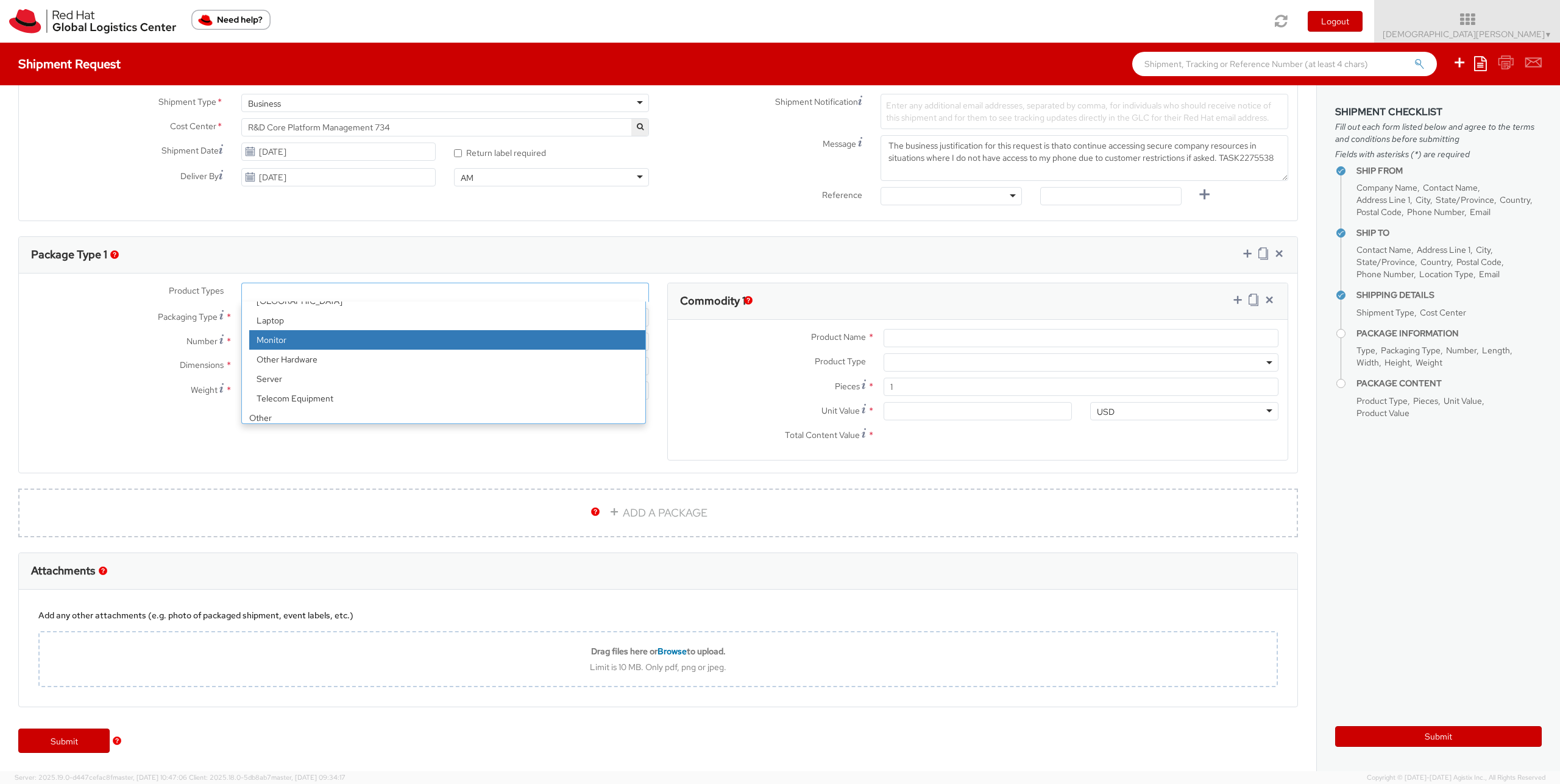
scroll to position [54, 0]
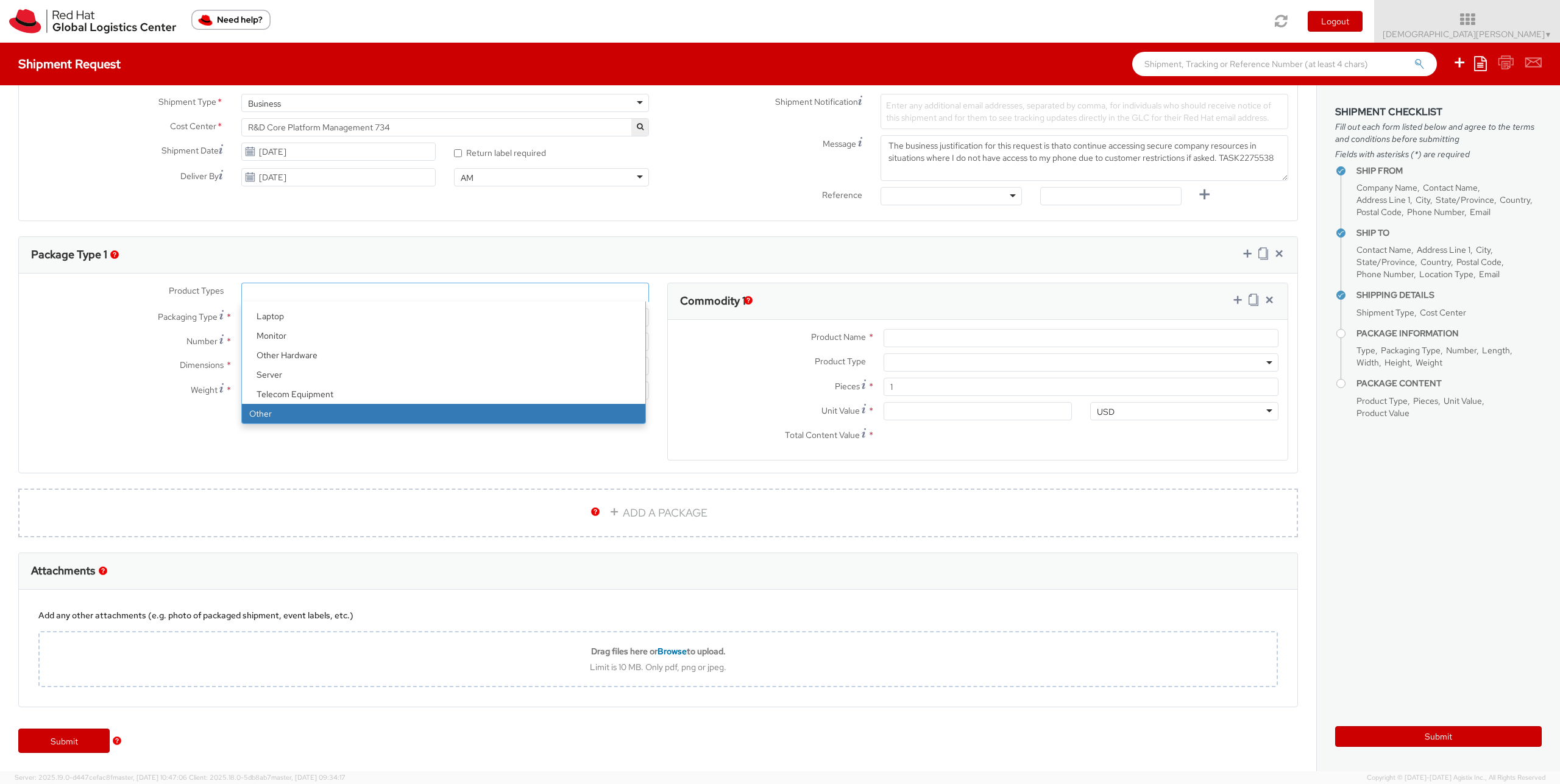
select select "OTHER"
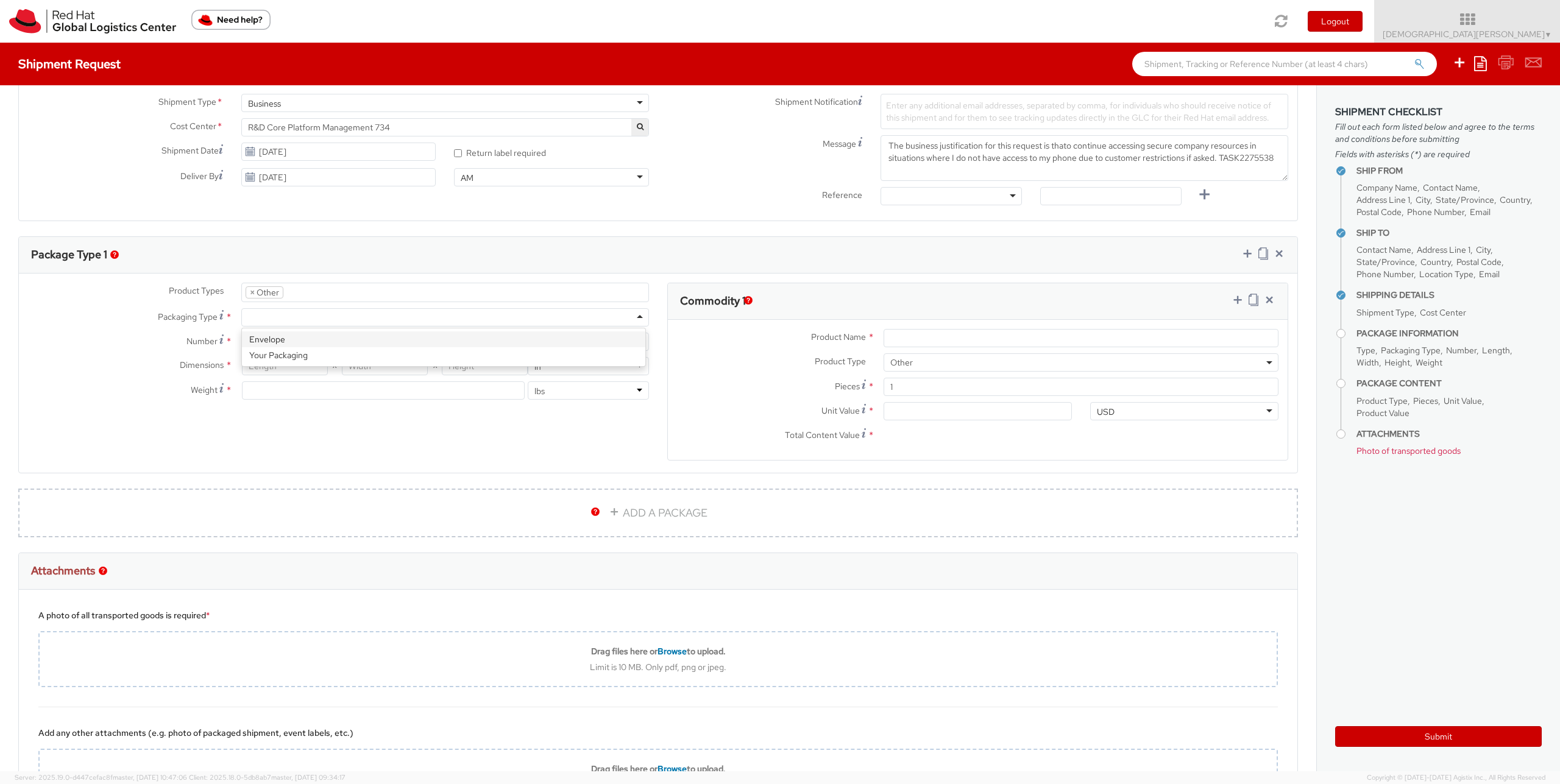
click at [276, 320] on div at bounding box center [445, 318] width 407 height 19
type input "1"
type input "9.5"
type input "12.5"
type input "0.25"
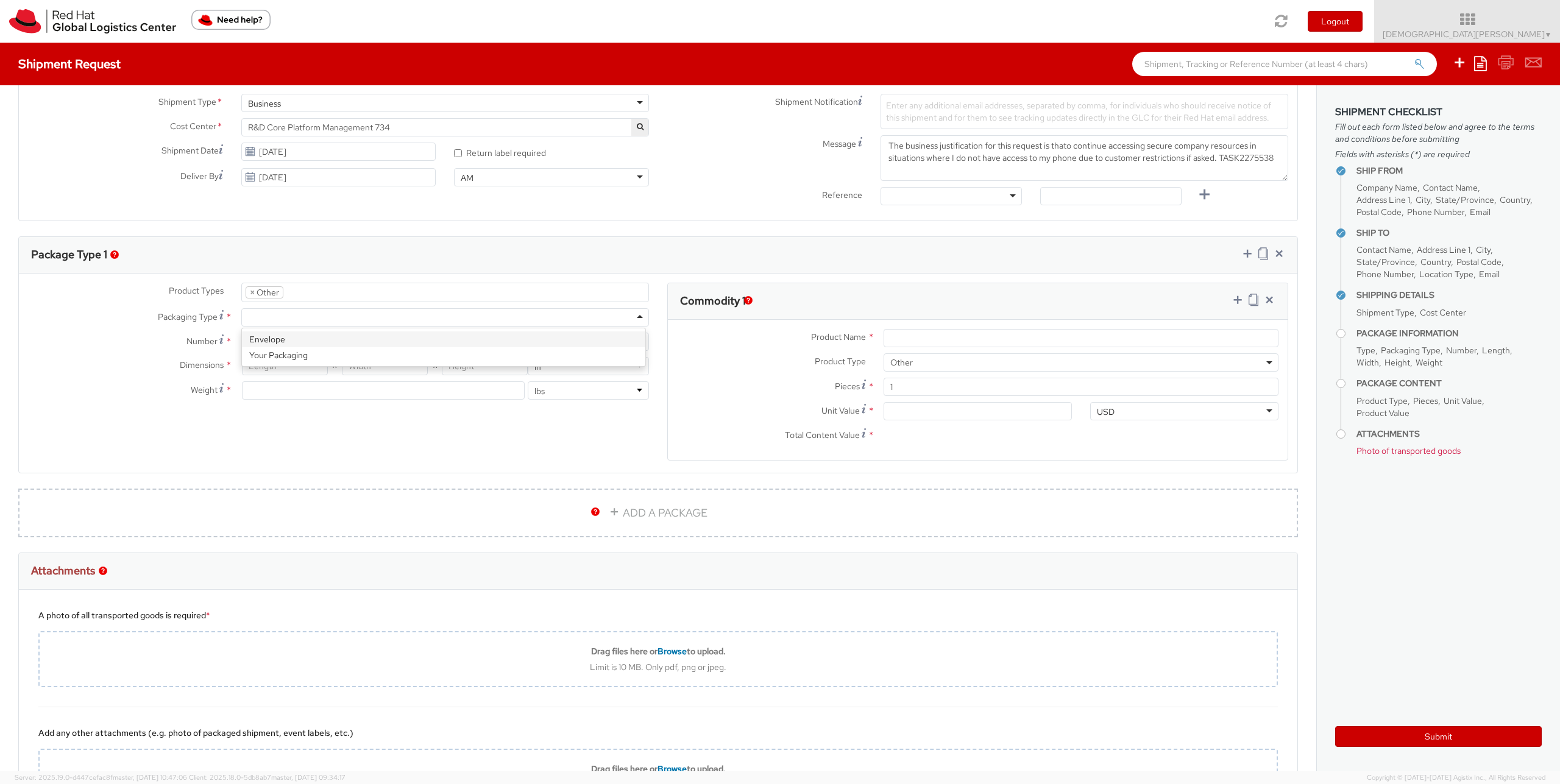
type input "1"
click at [910, 335] on input "Product Name *" at bounding box center [1082, 338] width 395 height 19
type input "Hard Token"
click at [975, 411] on input "Unit Value Valuation is the price paid or payable. For procured items, the valu…" at bounding box center [978, 411] width 188 height 19
type input "4.00"
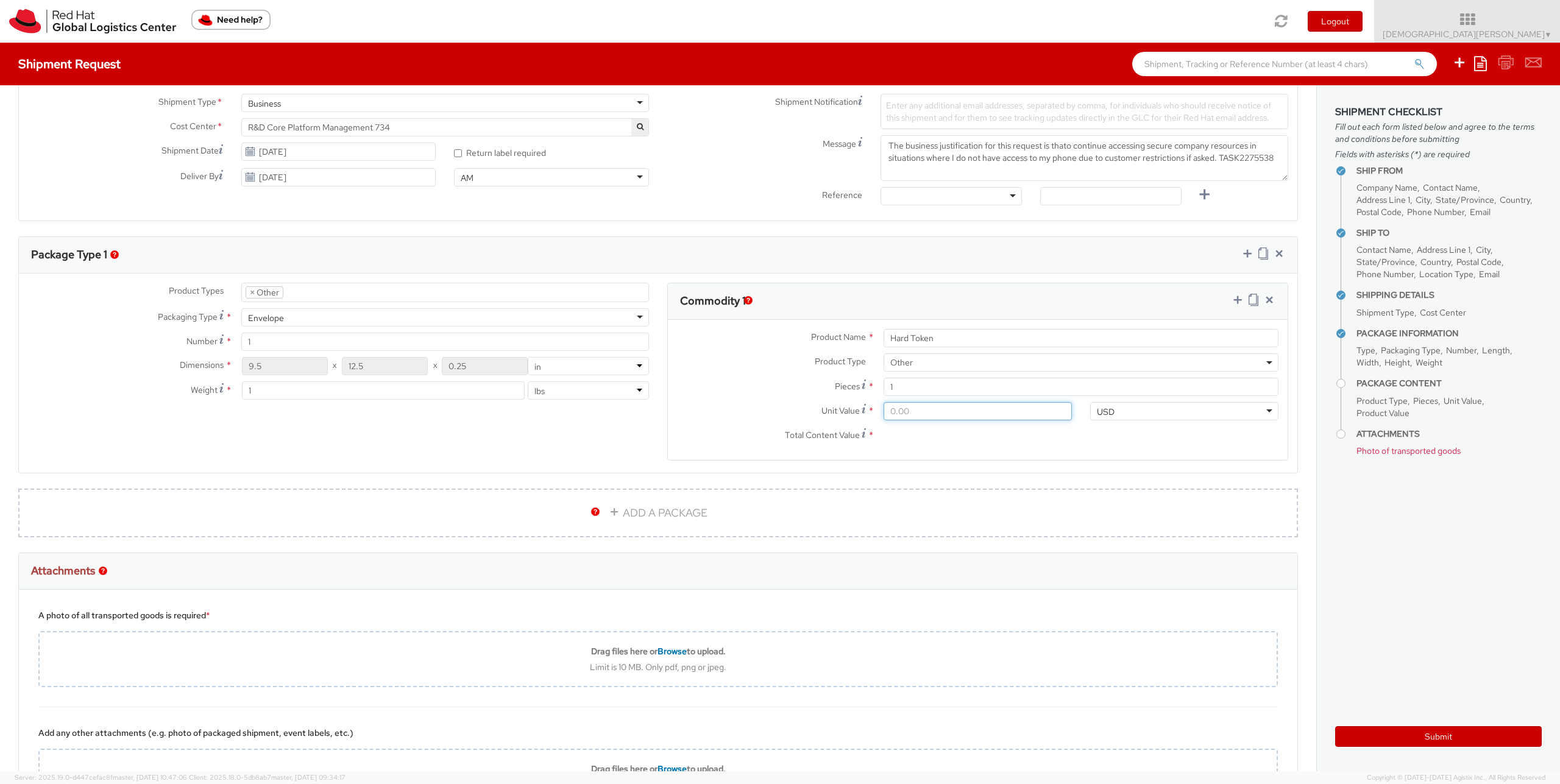
type input "4.00"
type input "40.00"
click at [734, 425] on div "Unit Value * 40.00" at bounding box center [874, 414] width 413 height 24
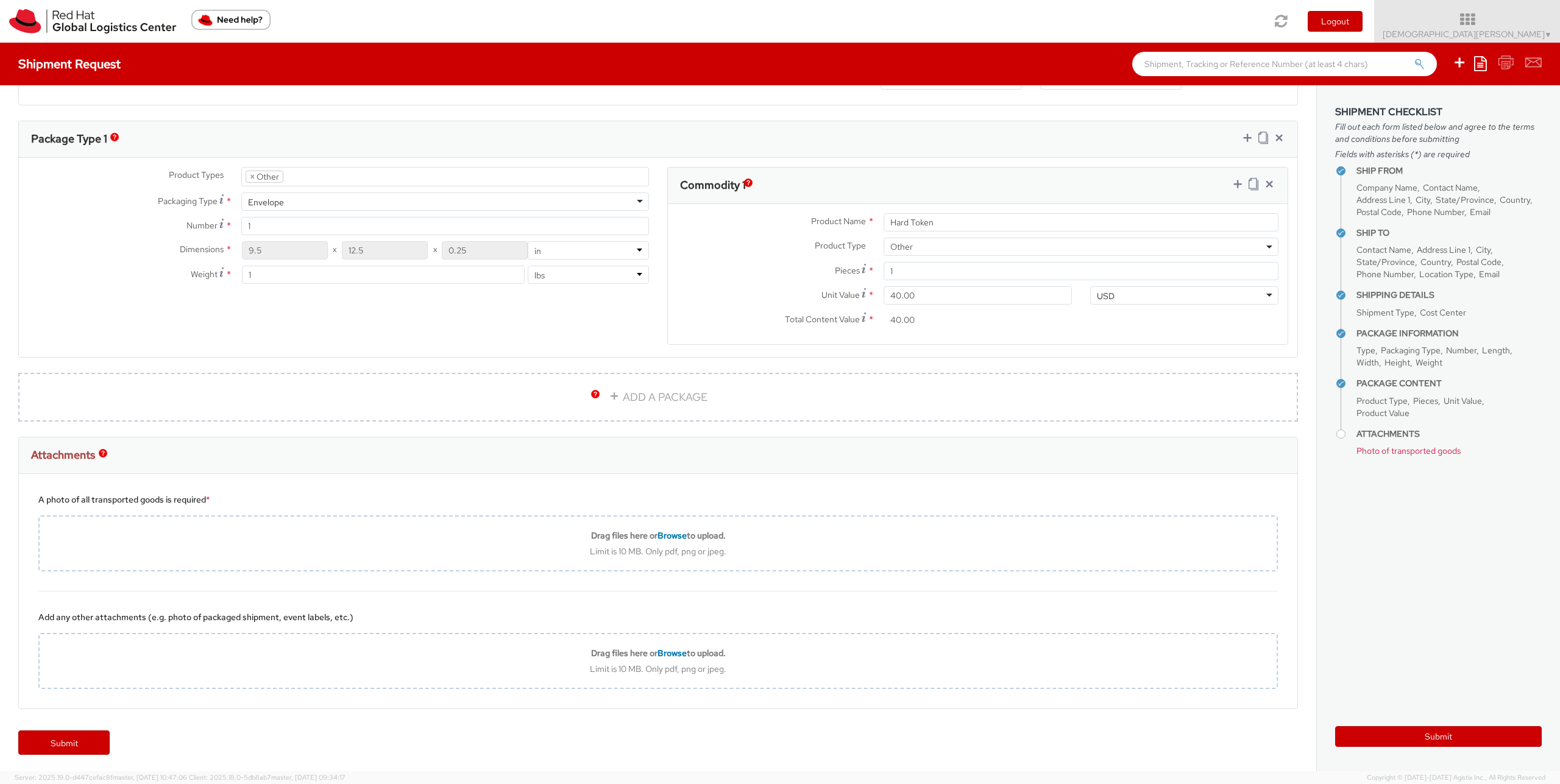
scroll to position [537, 0]
click at [80, 733] on link "Submit" at bounding box center [64, 741] width 91 height 24
click at [1469, 730] on button "Submit" at bounding box center [1439, 736] width 207 height 21
click at [1432, 736] on button "Submit" at bounding box center [1439, 736] width 207 height 21
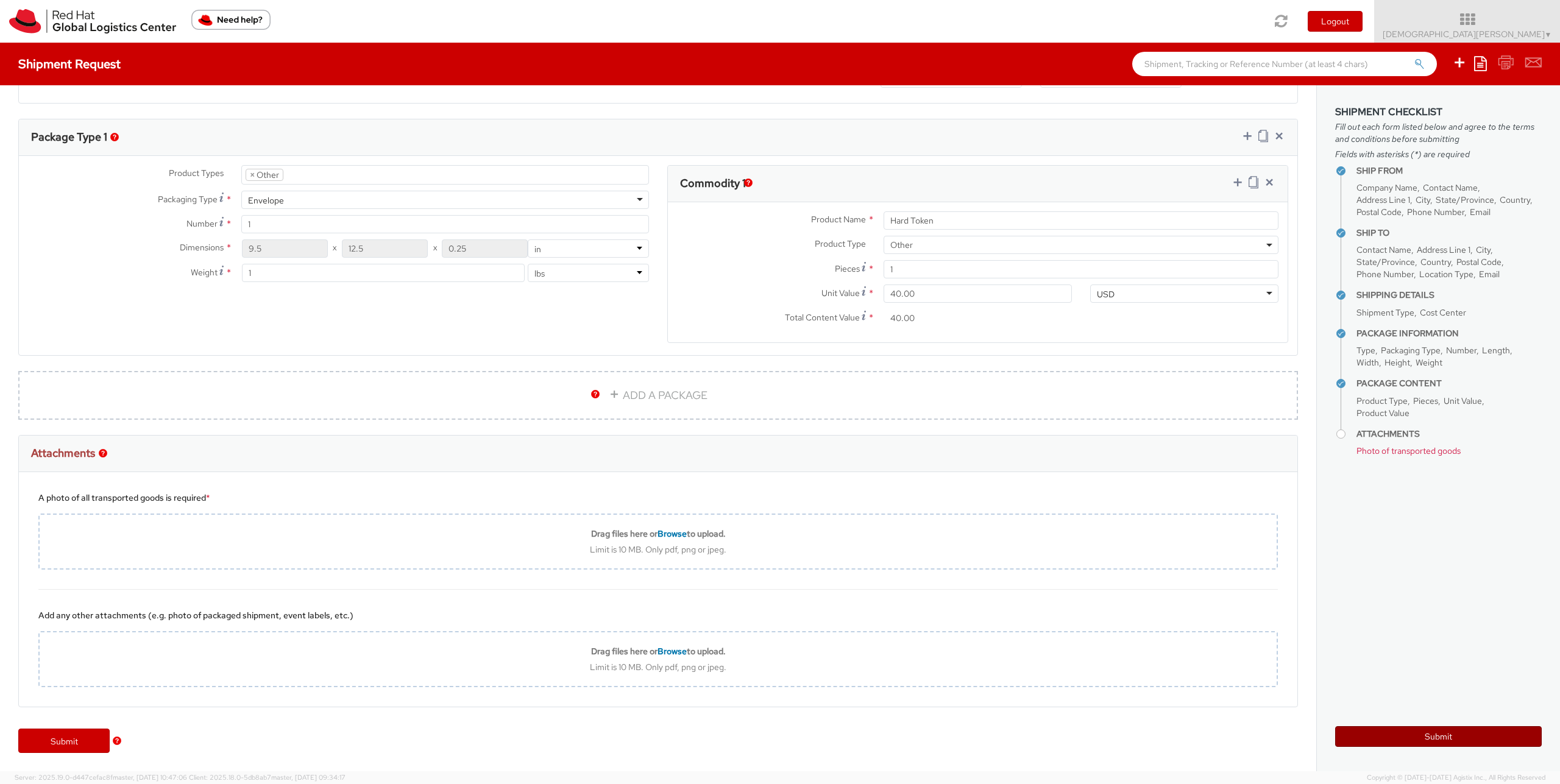
click at [1432, 736] on button "Submit" at bounding box center [1439, 736] width 207 height 21
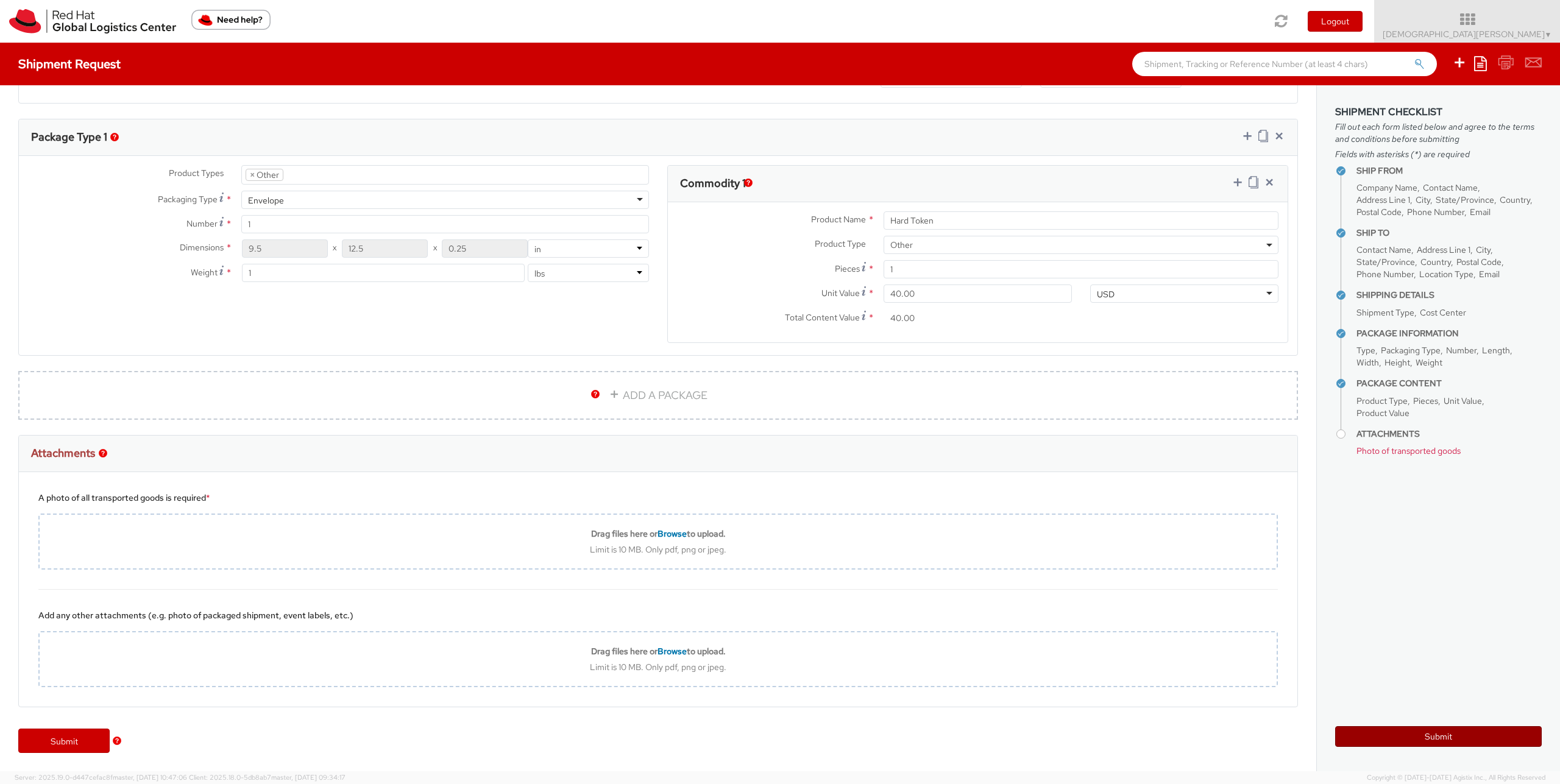
click at [1432, 736] on button "Submit" at bounding box center [1439, 736] width 207 height 21
click at [1396, 437] on h4 "Attachments" at bounding box center [1449, 434] width 186 height 9
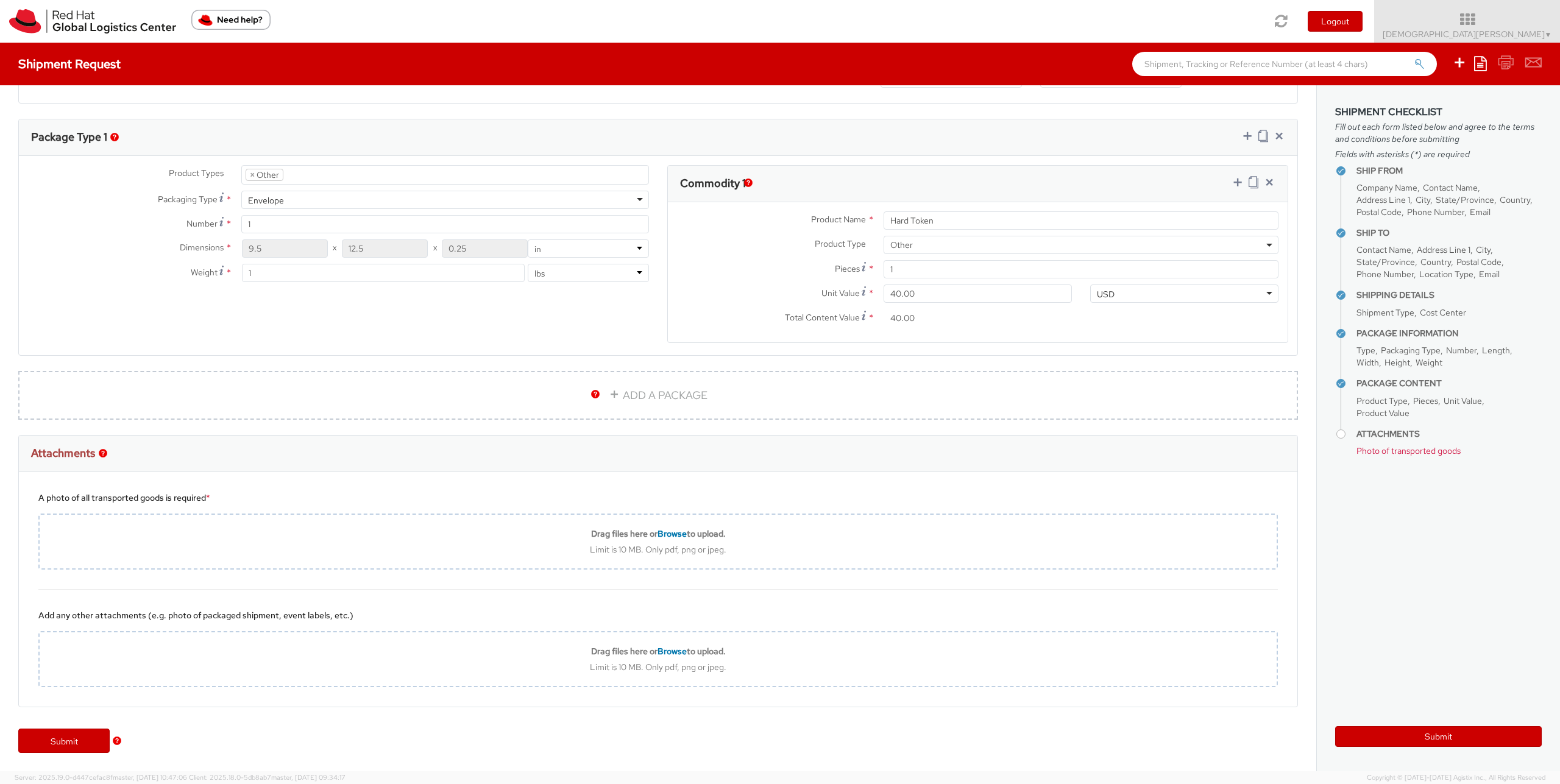
click at [1391, 414] on span "Product Value" at bounding box center [1383, 413] width 53 height 11
click at [1406, 449] on span "Photo of transported goods" at bounding box center [1409, 451] width 104 height 11
click at [1346, 433] on ul "Ship From Company Name Contact Name Address Line 1 City State/Province Country …" at bounding box center [1439, 310] width 207 height 301
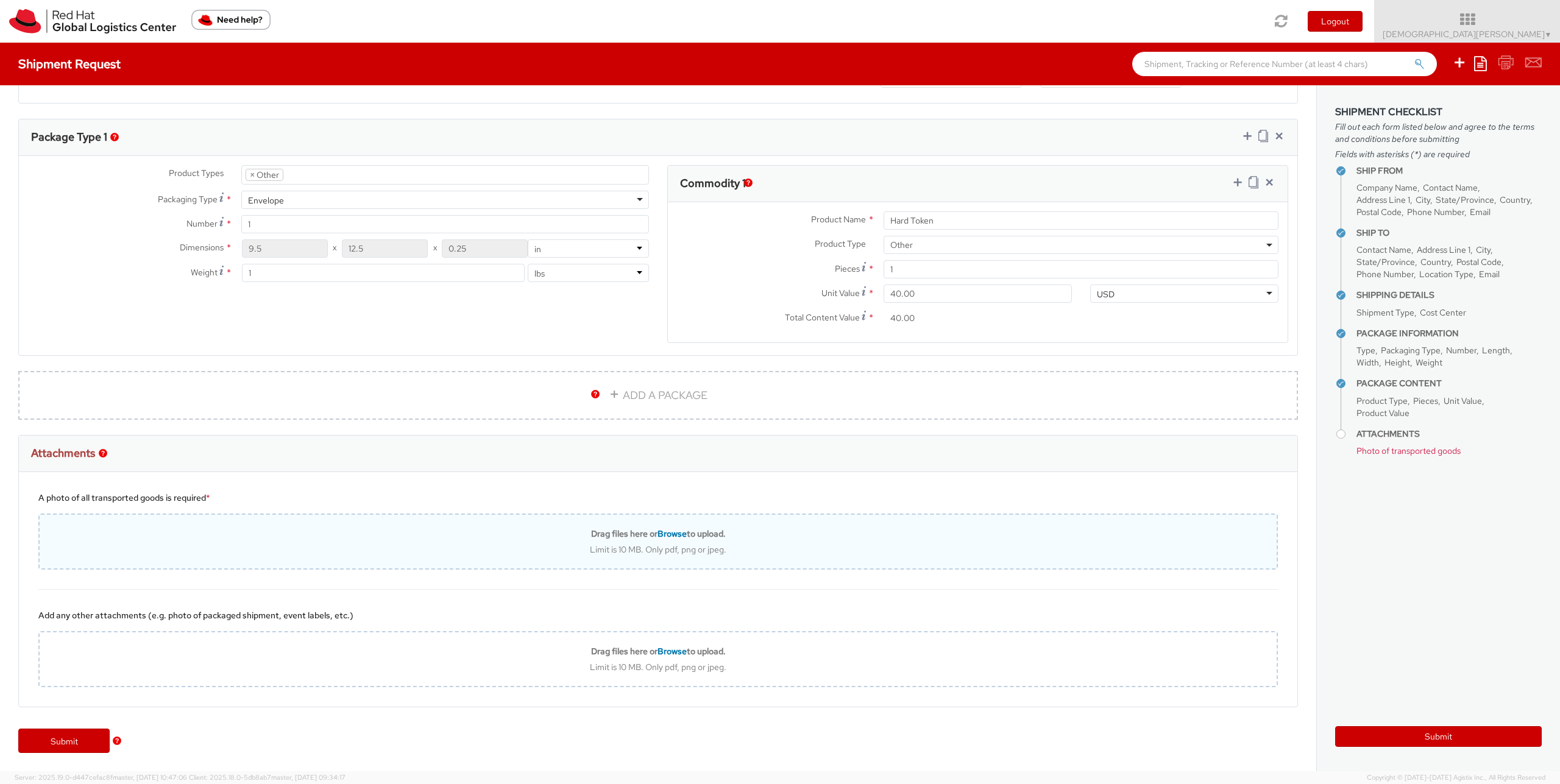
click at [678, 547] on div "Limit is 10 MB. Only pdf, png or jpeg." at bounding box center [657, 550] width 1237 height 11
type input "C:\fakepath\Screenshot From 2025-09-18 12-59-49.png"
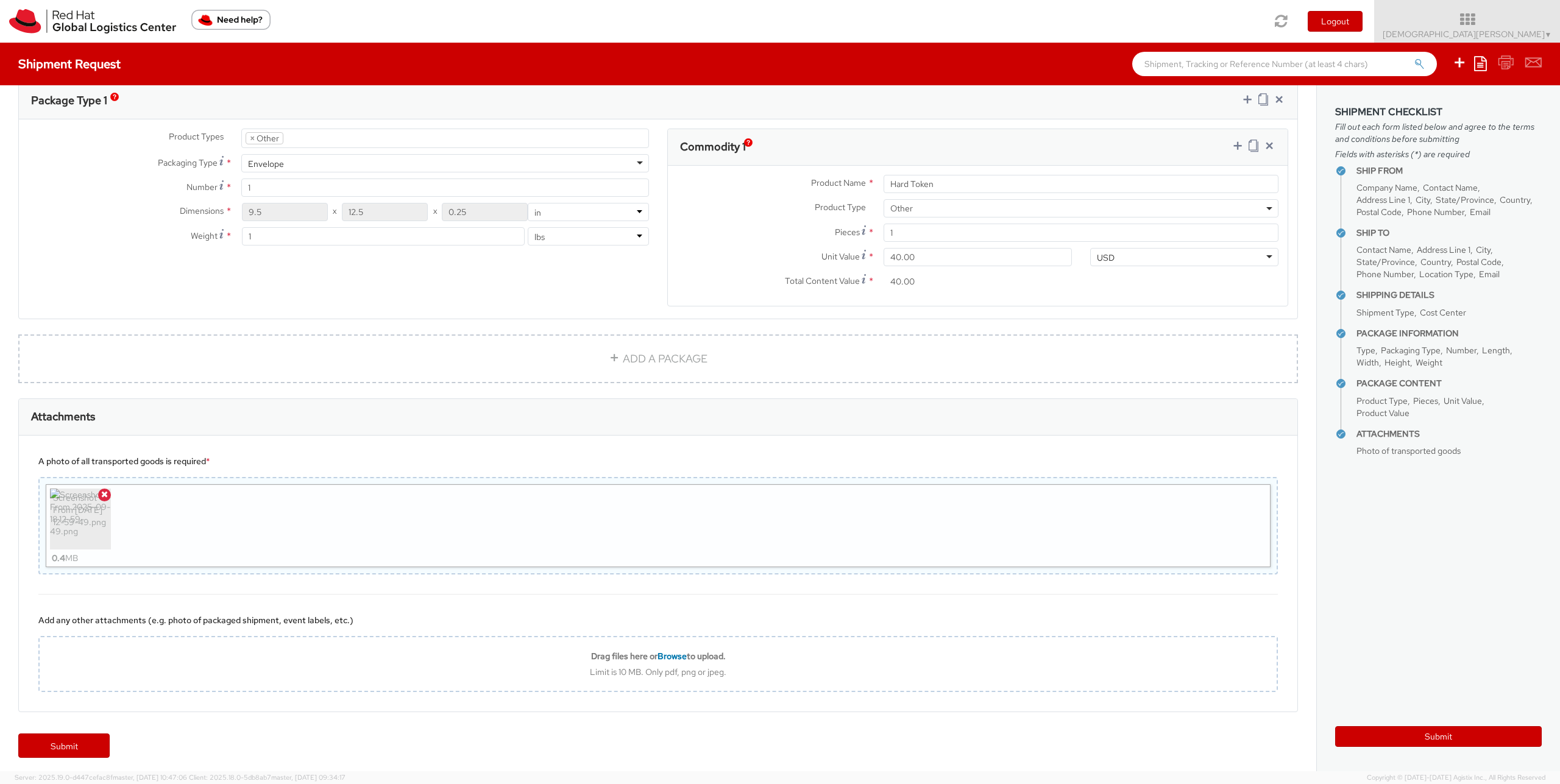
scroll to position [579, 0]
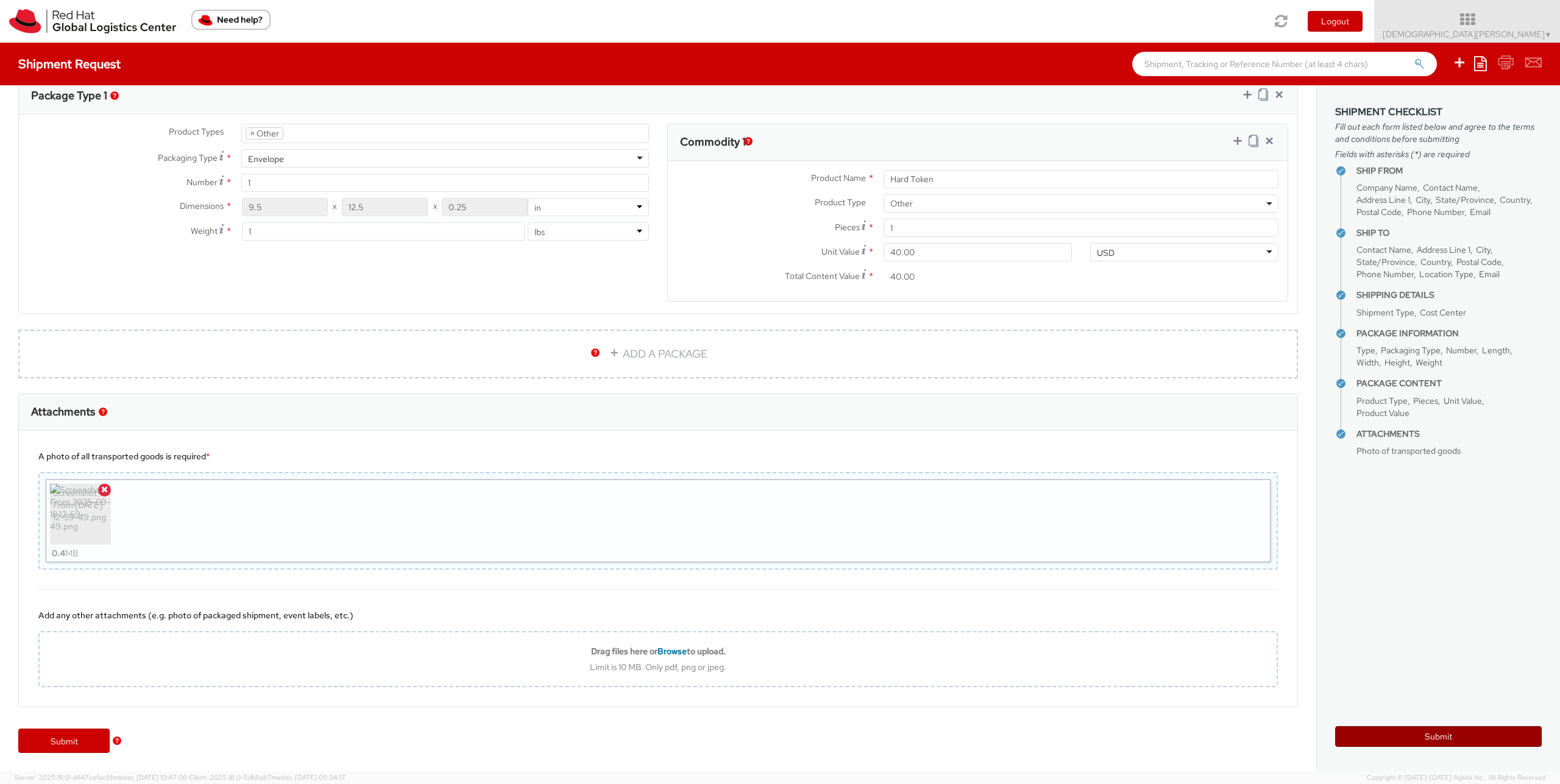
click at [1498, 735] on button "Submit" at bounding box center [1439, 736] width 207 height 21
type input "Gilbert Kimetto"
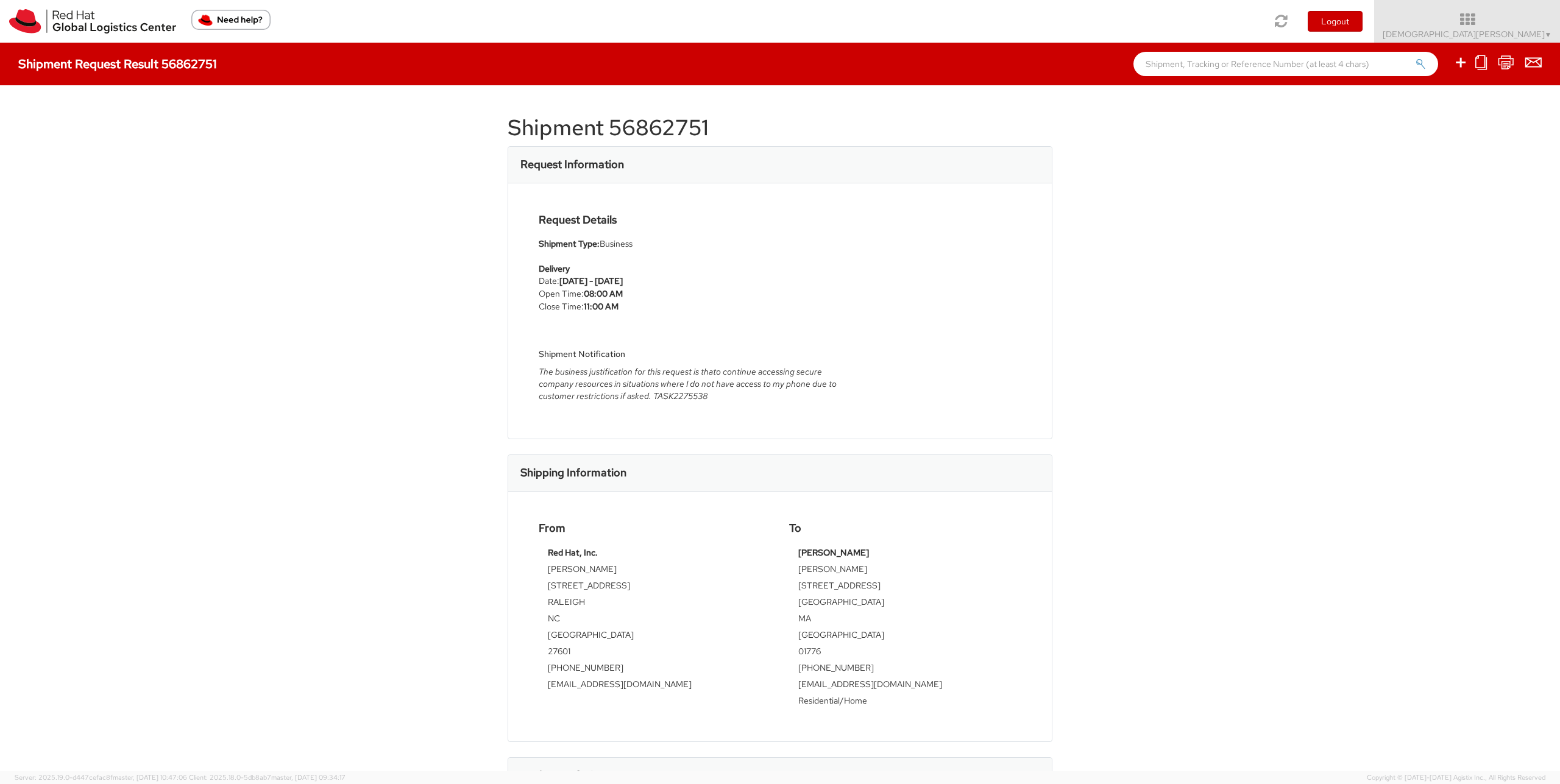
click at [643, 129] on h1 "Shipment 56862751" at bounding box center [780, 128] width 545 height 24
copy h1 "56862751"
click at [98, 25] on img at bounding box center [92, 21] width 167 height 24
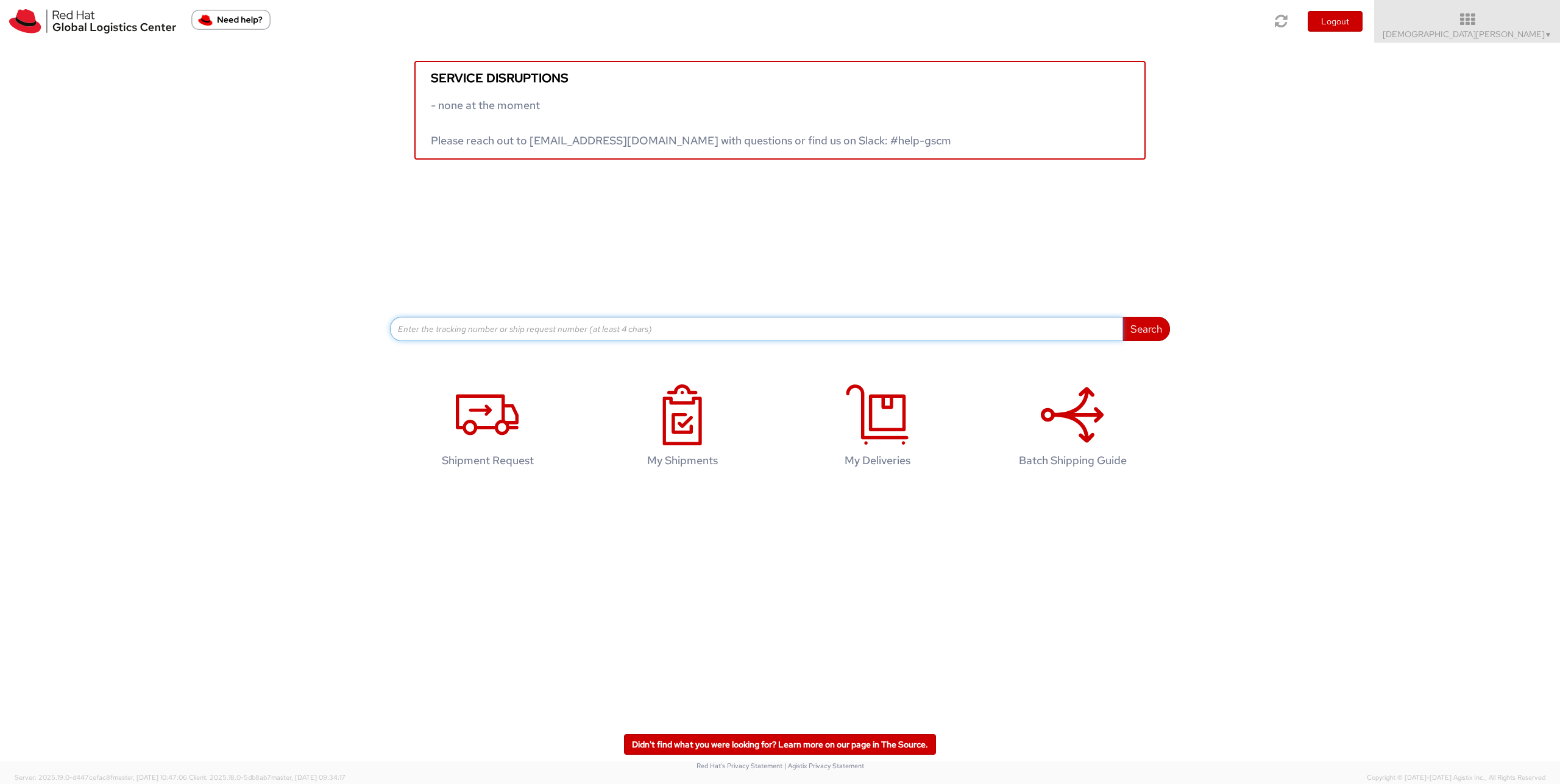
click at [721, 334] on input at bounding box center [756, 329] width 733 height 24
paste input "Hi Gilbert, The shipment has been requested. The tracking ID is 56862751. I'll …"
type input "Hi Gilbert, The shipment has been requested. The tracking ID is 56862751. I'll …"
paste input "56862751"
type input "56862751"
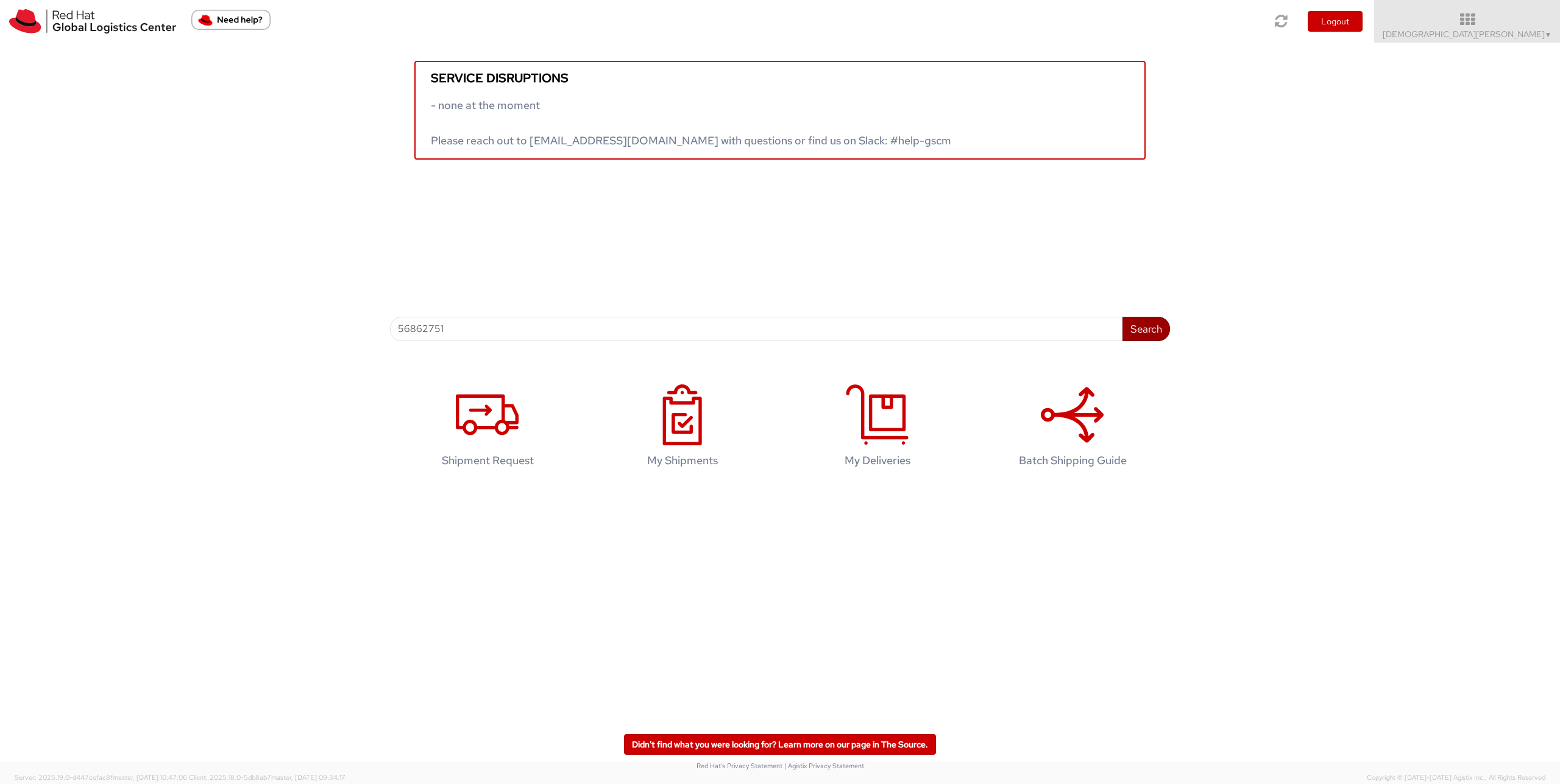
click at [1153, 333] on button "Search" at bounding box center [1146, 329] width 48 height 24
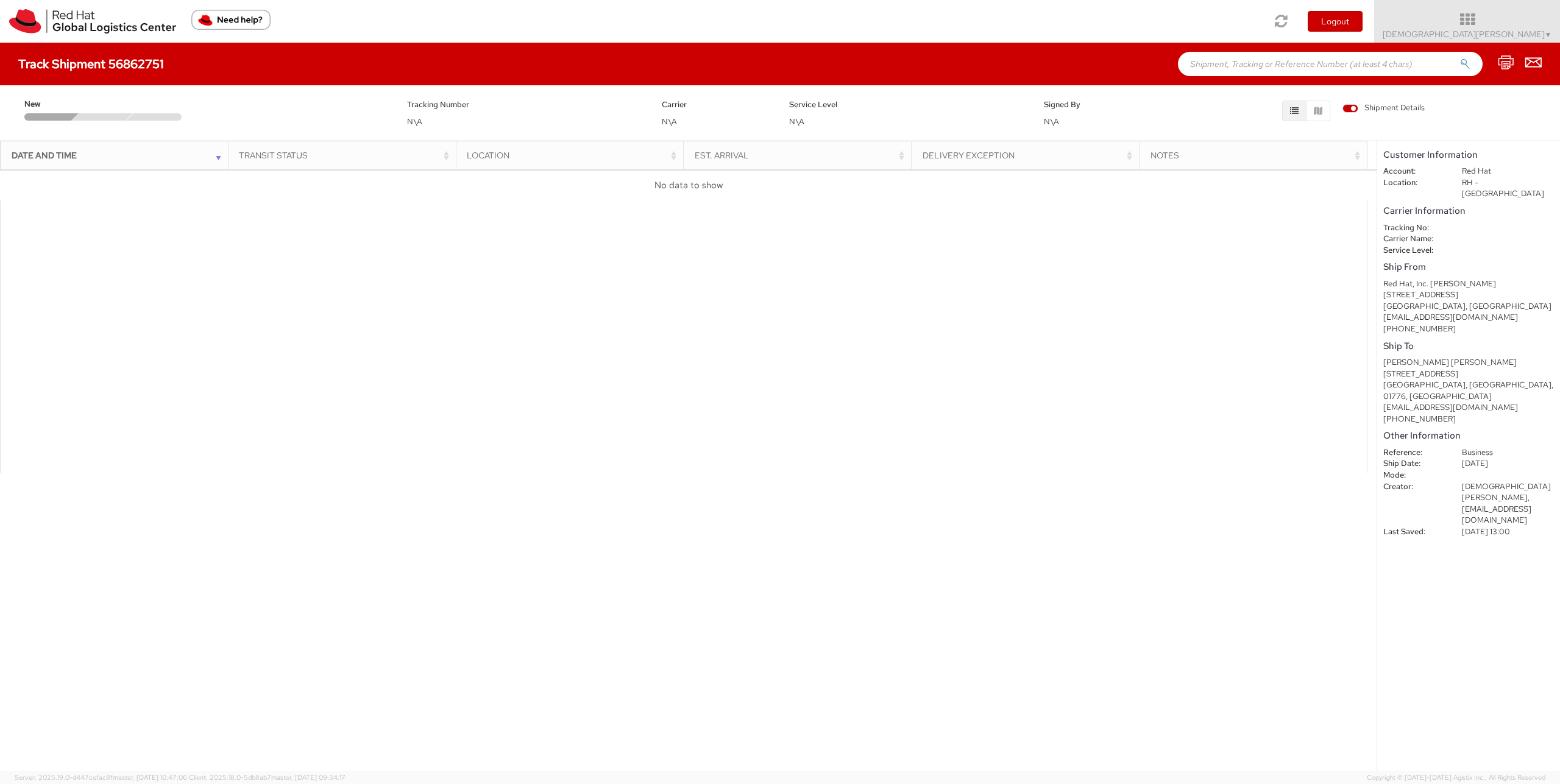
click at [217, 158] on div "Date and Time" at bounding box center [117, 155] width 213 height 12
click at [215, 155] on div "Date and Time" at bounding box center [117, 155] width 213 height 12
